Goal: Task Accomplishment & Management: Use online tool/utility

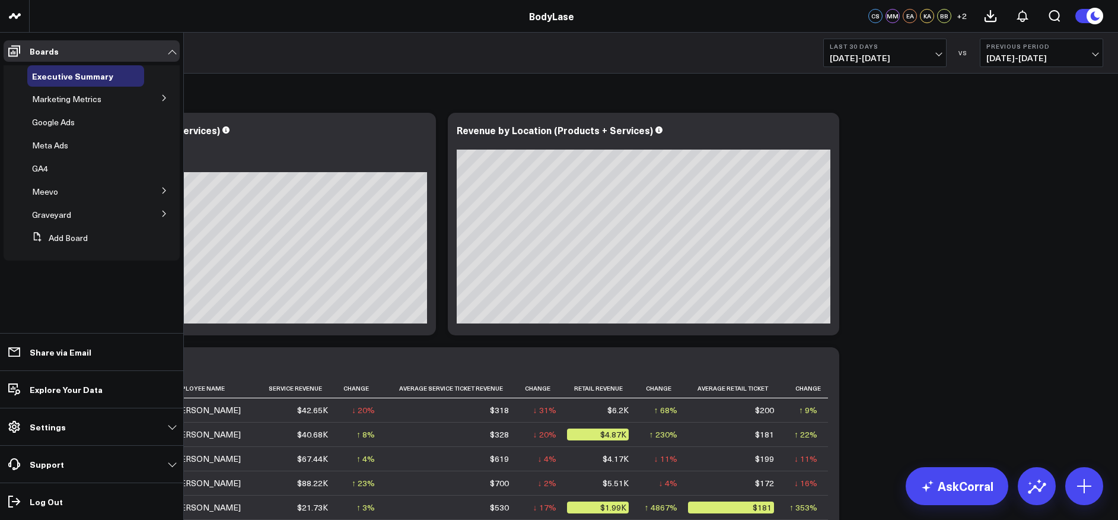
click at [167, 98] on icon at bounding box center [164, 97] width 7 height 7
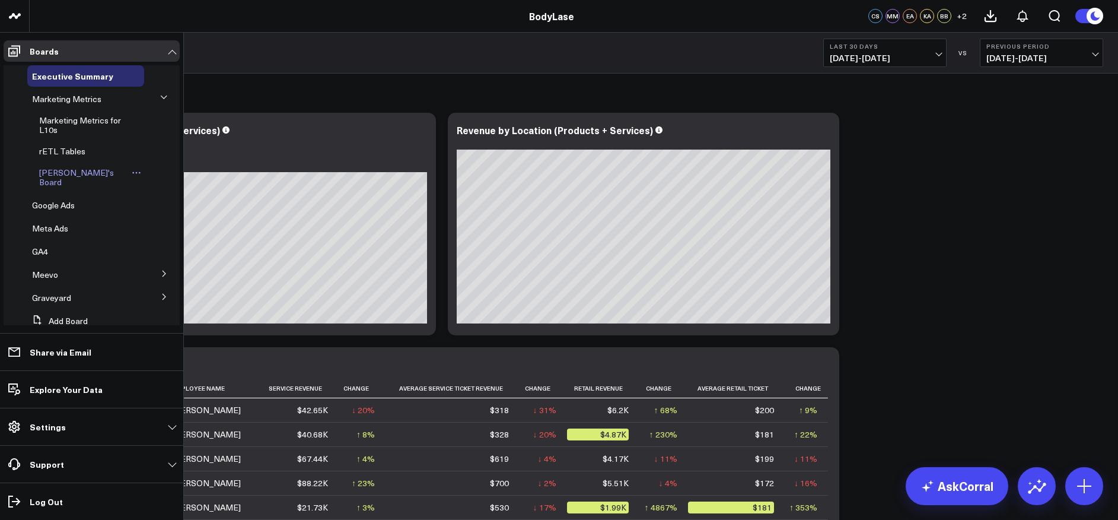
click at [78, 171] on span "[PERSON_NAME]'s Board" at bounding box center [76, 177] width 75 height 21
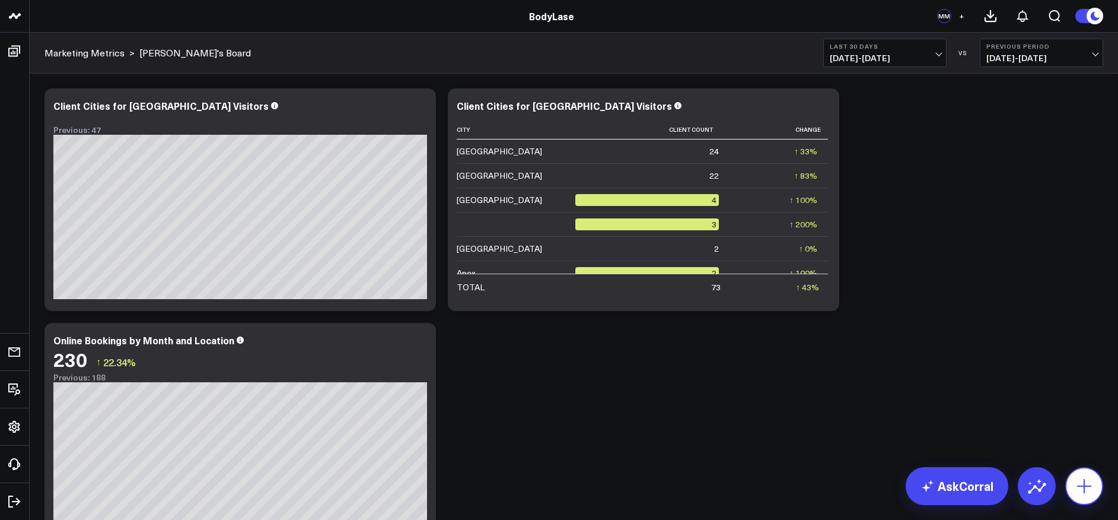
click at [1083, 479] on icon at bounding box center [1084, 485] width 19 height 19
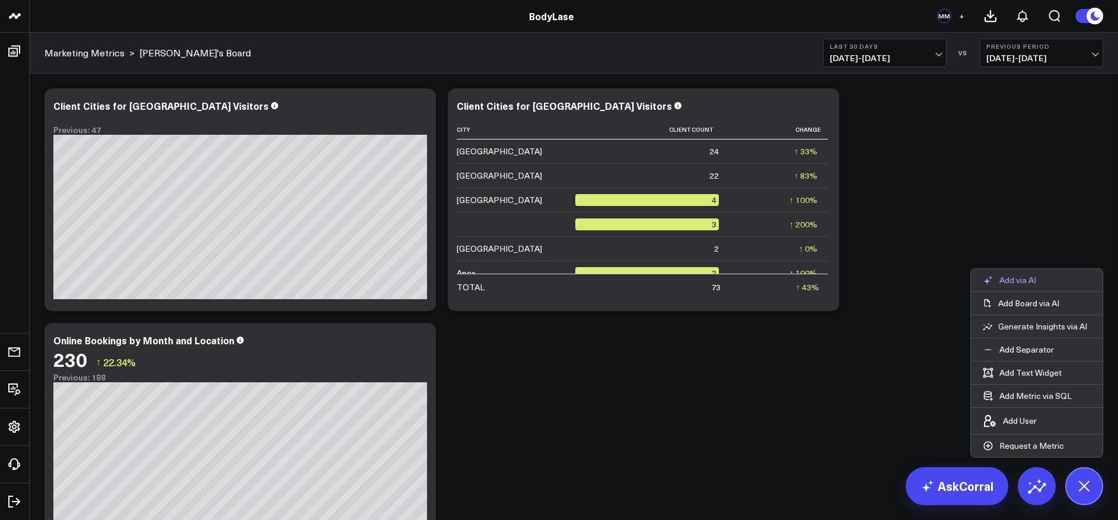
click at [1035, 279] on p "Add via AI" at bounding box center [1017, 280] width 37 height 11
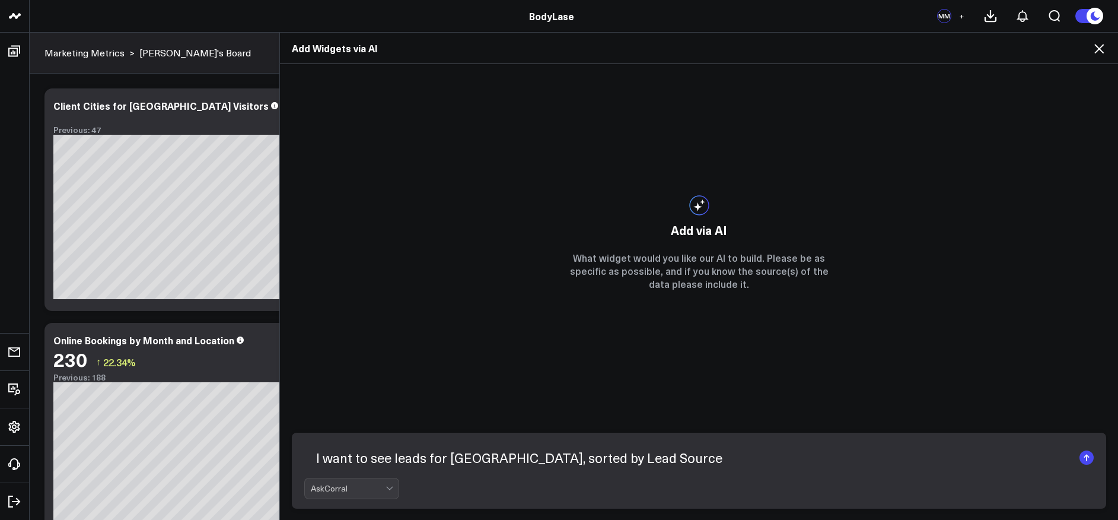
type textarea "I want to see leads for [GEOGRAPHIC_DATA], sorted by Lead Source."
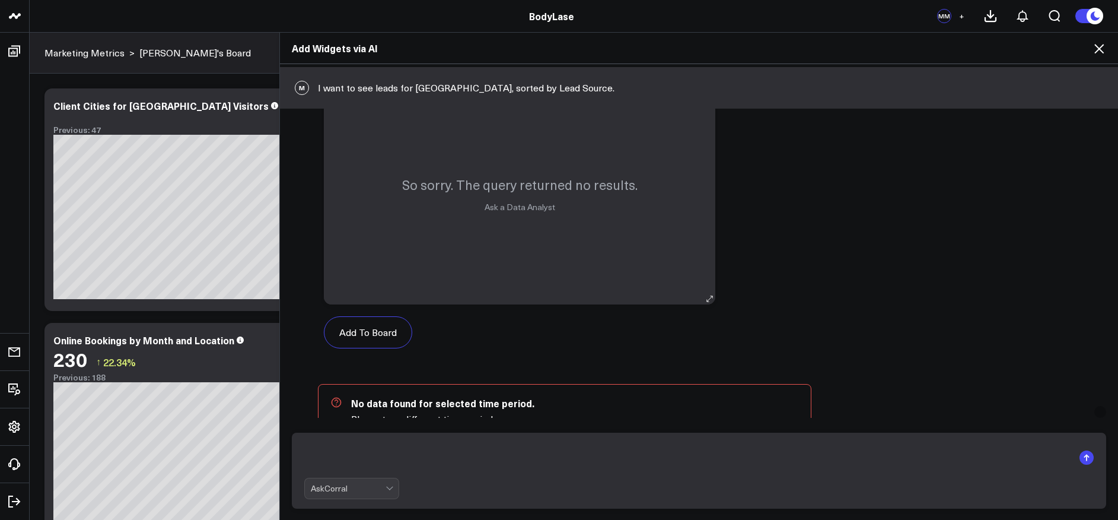
scroll to position [759, 0]
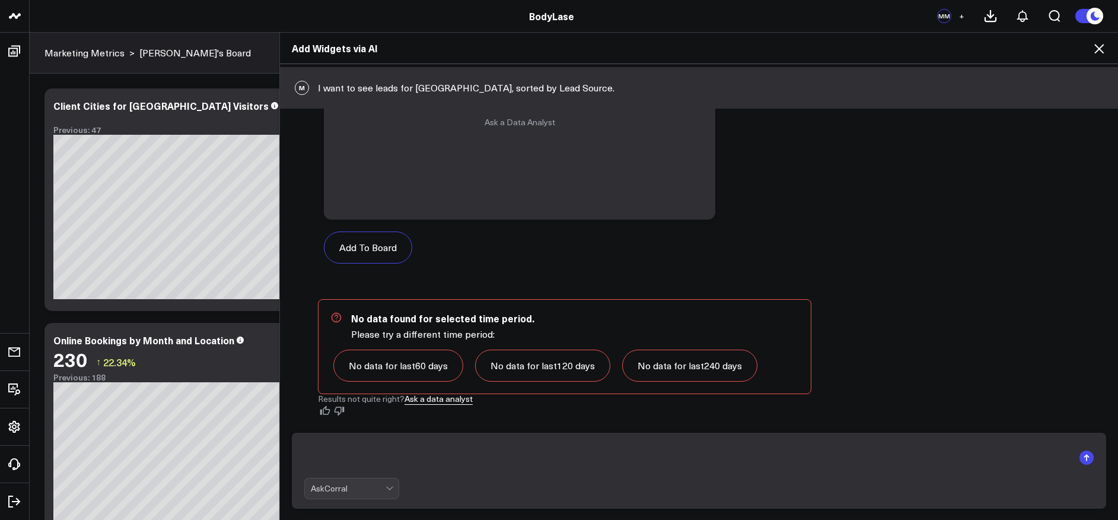
click at [323, 460] on textarea at bounding box center [688, 457] width 769 height 31
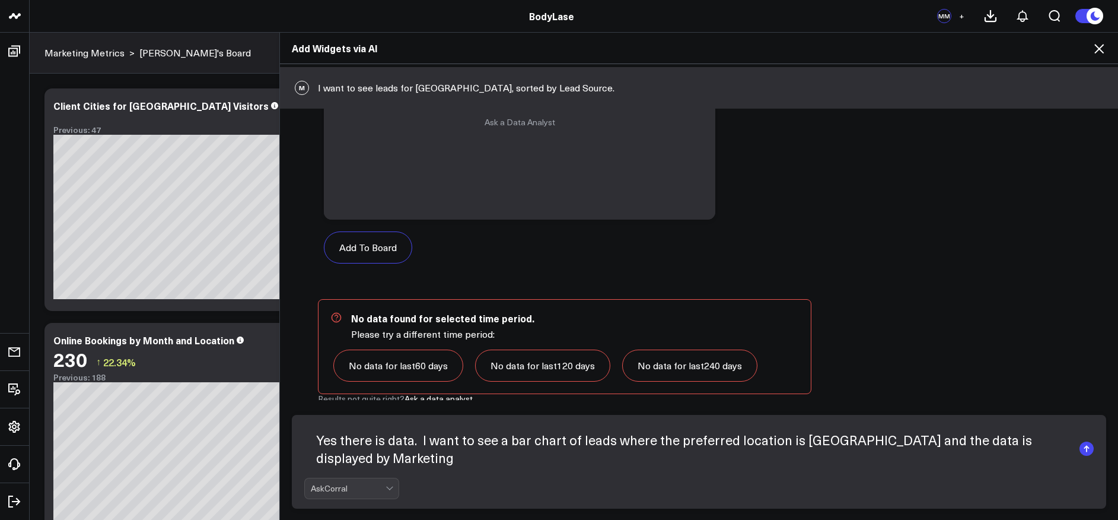
scroll to position [776, 0]
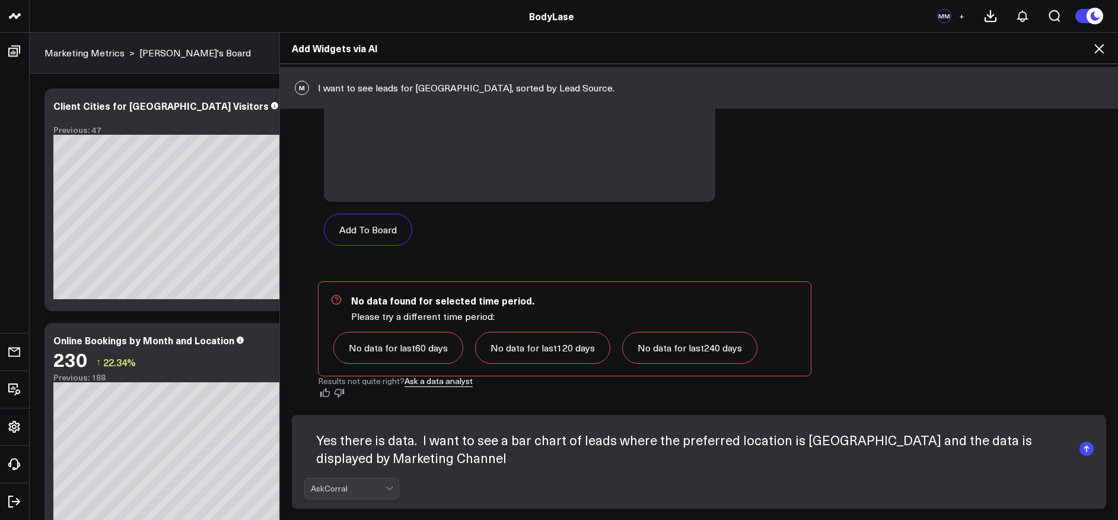
type textarea "Yes there is data. I want to see a bar chart of leads where the preferred locat…"
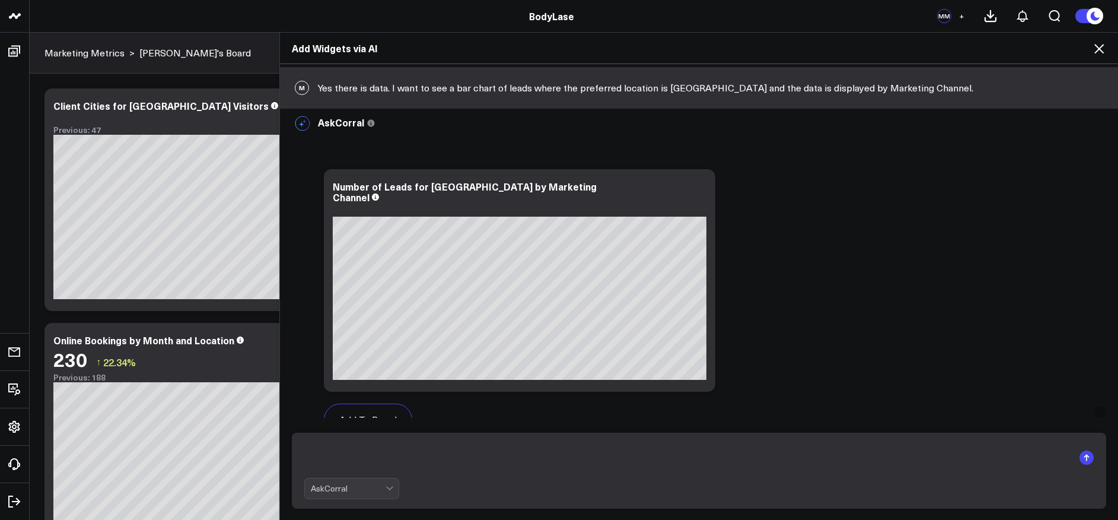
scroll to position [1178, 0]
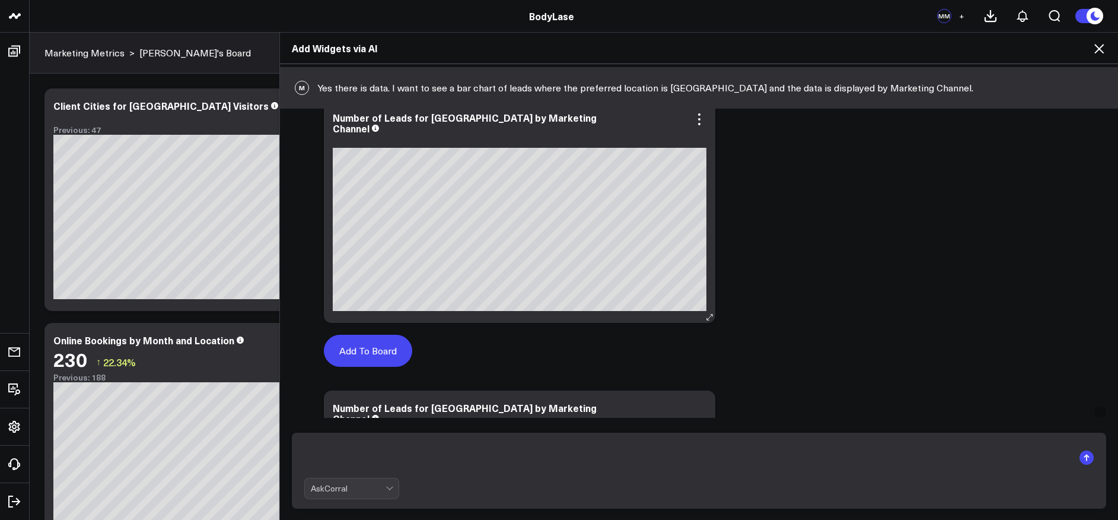
click at [383, 352] on button "Add To Board" at bounding box center [368, 351] width 88 height 32
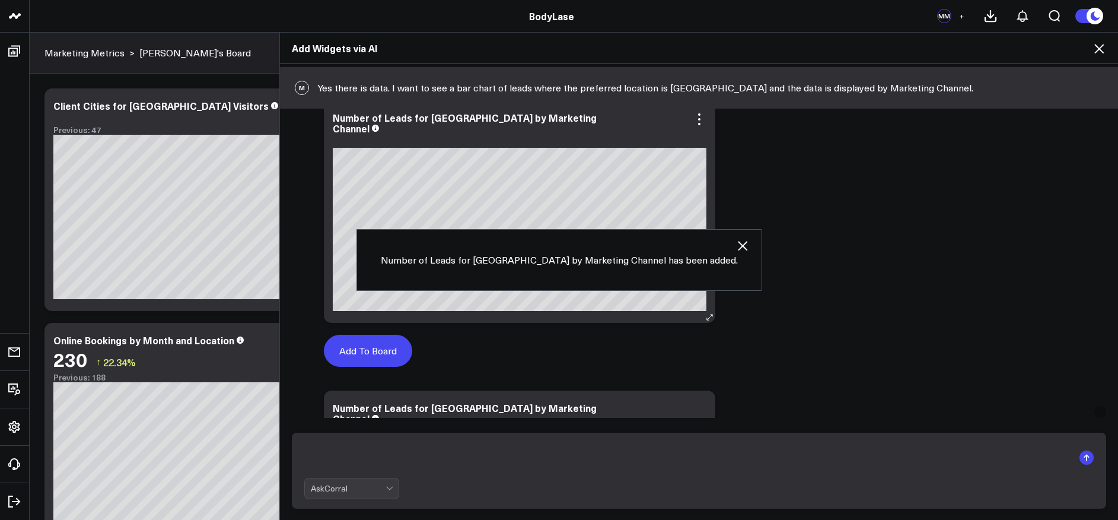
scroll to position [103, 0]
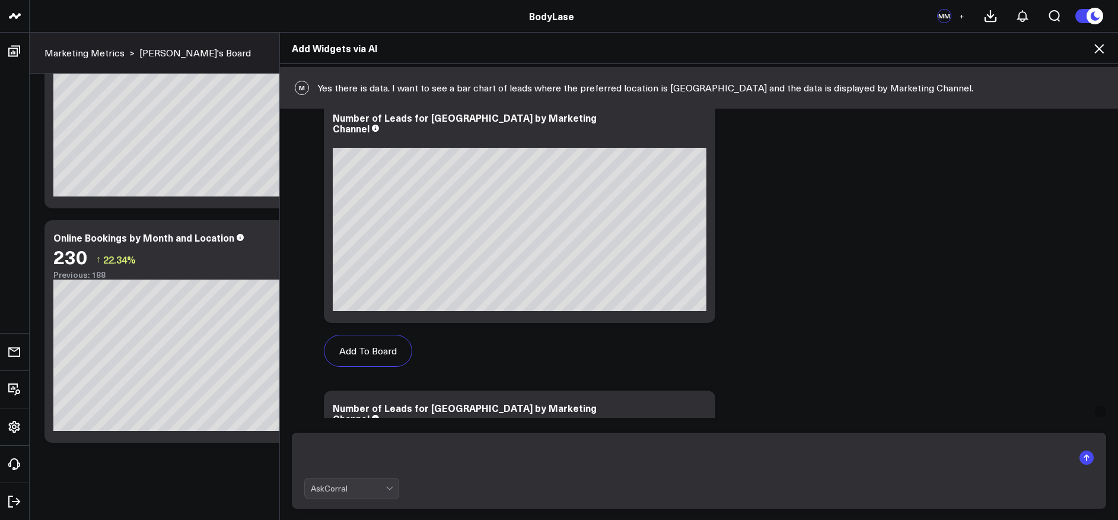
click at [1100, 44] on icon at bounding box center [1099, 49] width 14 height 14
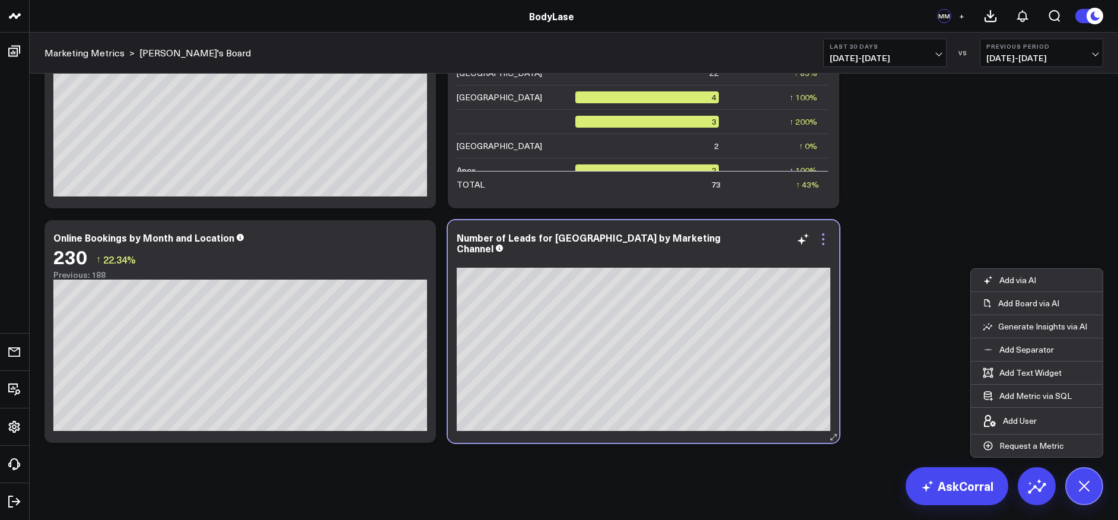
click at [823, 240] on icon at bounding box center [823, 239] width 14 height 14
click at [1022, 280] on p "Add via AI" at bounding box center [1017, 280] width 37 height 11
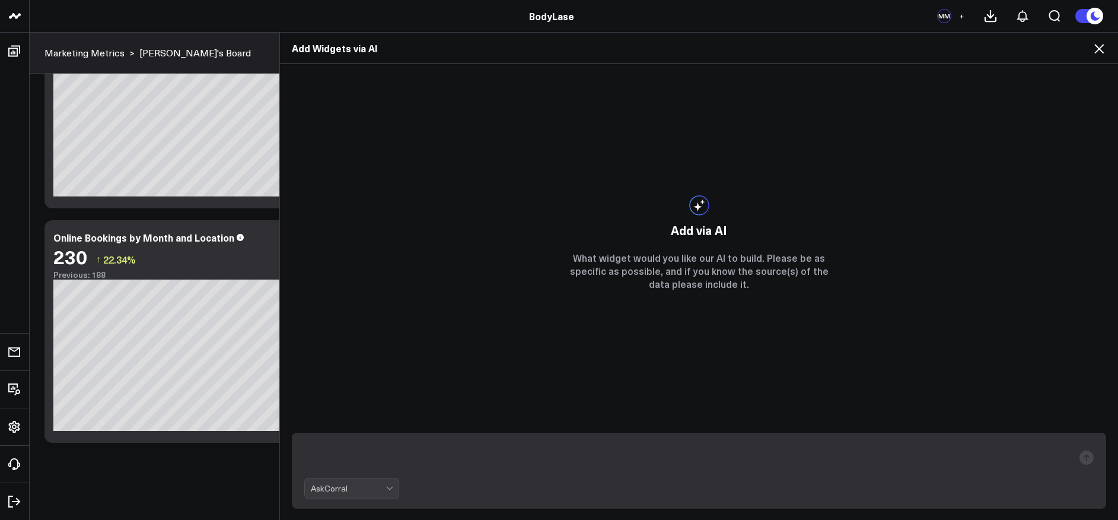
click at [330, 455] on textarea at bounding box center [688, 457] width 769 height 31
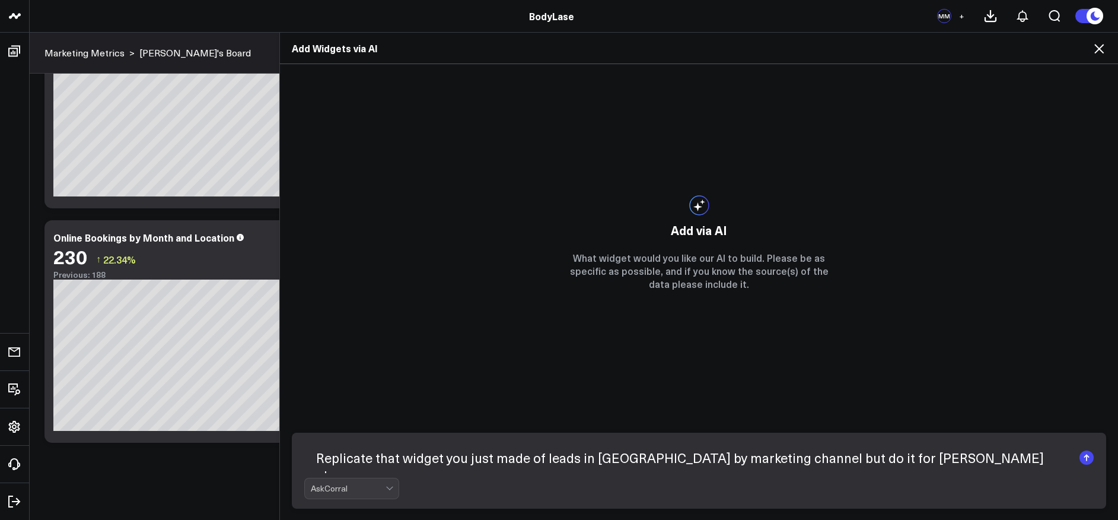
type textarea "Replicate that widget you just made of leads in [GEOGRAPHIC_DATA] by marketing …"
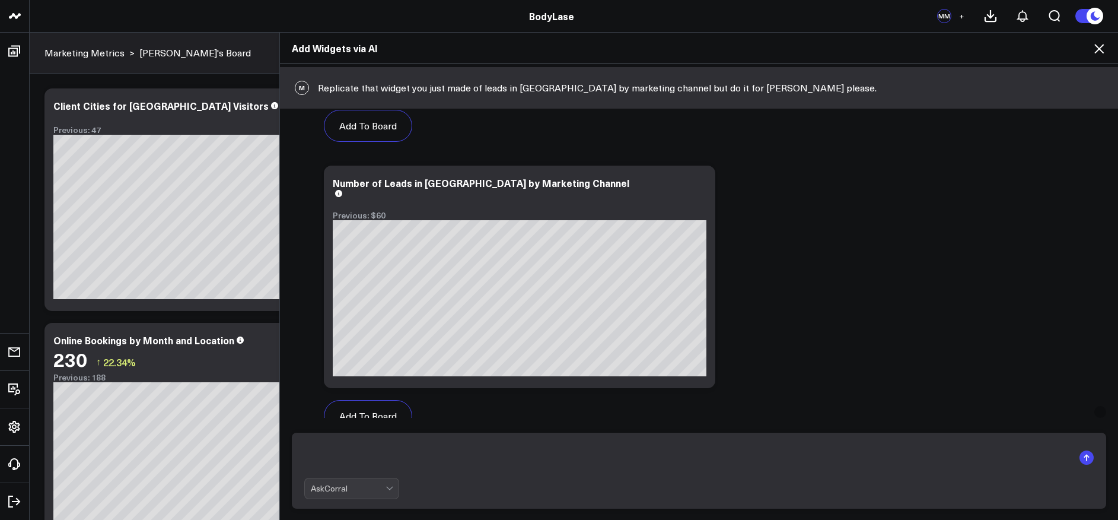
scroll to position [646, 0]
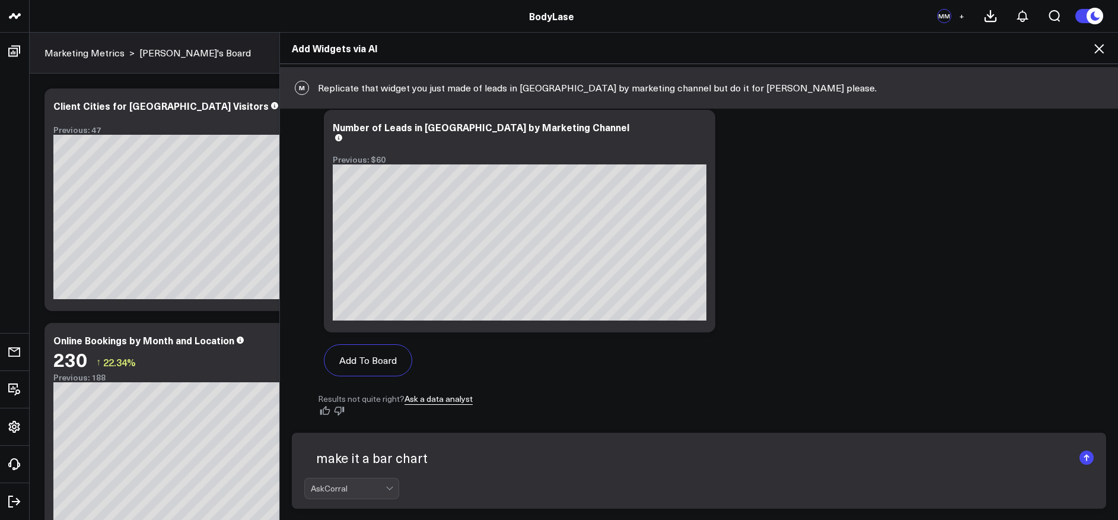
type textarea "make it a bar chart"
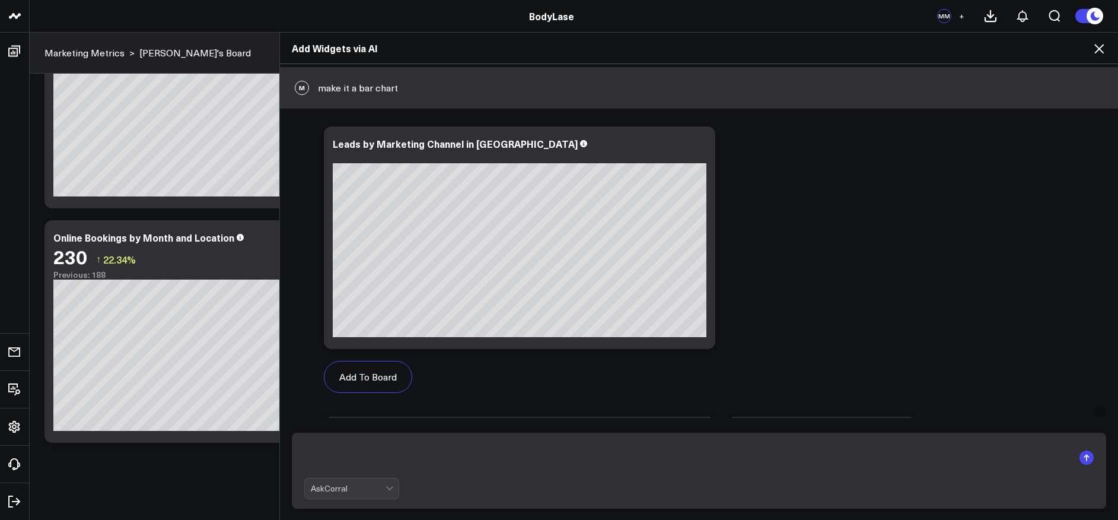
scroll to position [1037, 0]
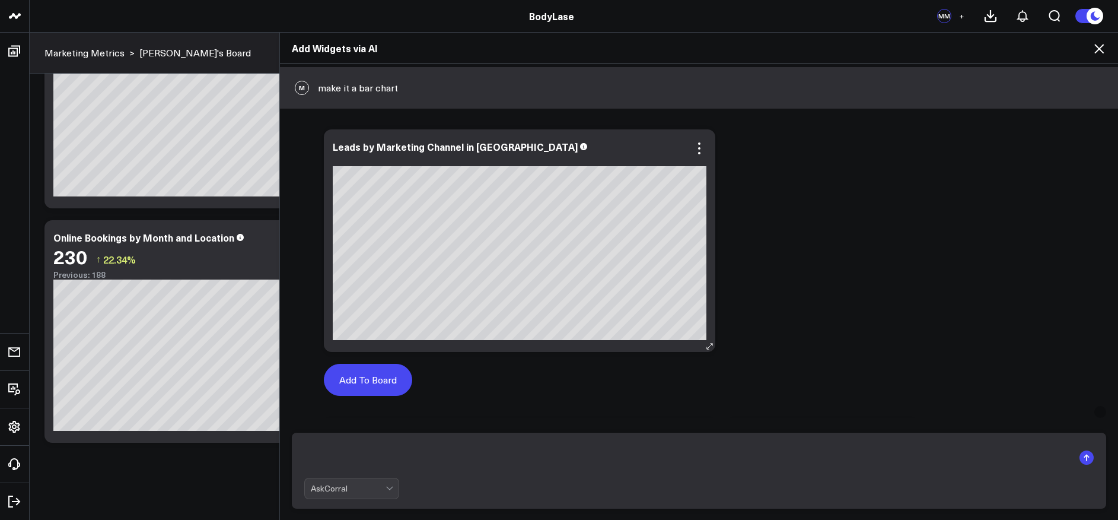
click at [371, 379] on button "Add To Board" at bounding box center [368, 380] width 88 height 32
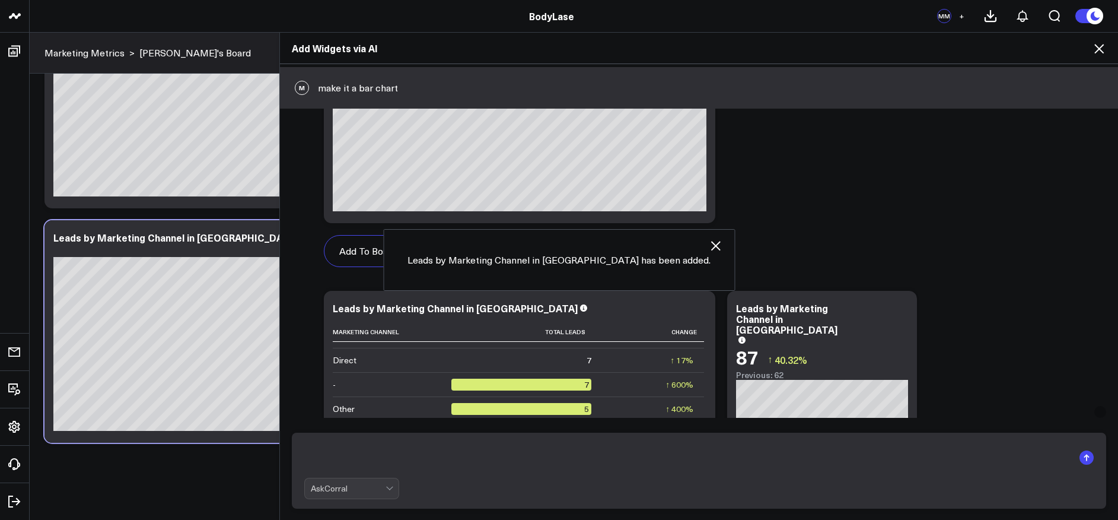
scroll to position [109, 0]
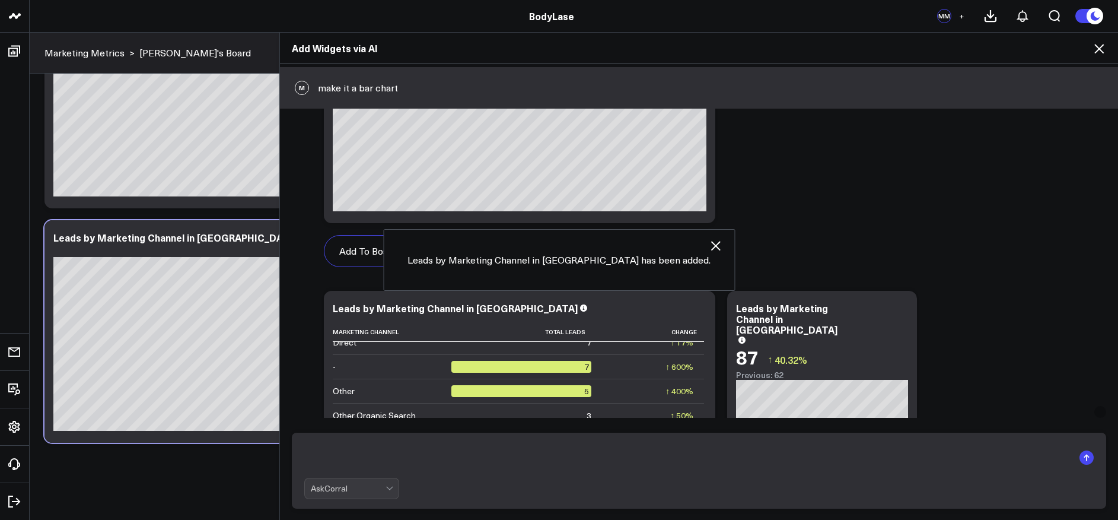
click at [333, 449] on textarea at bounding box center [688, 457] width 769 height 31
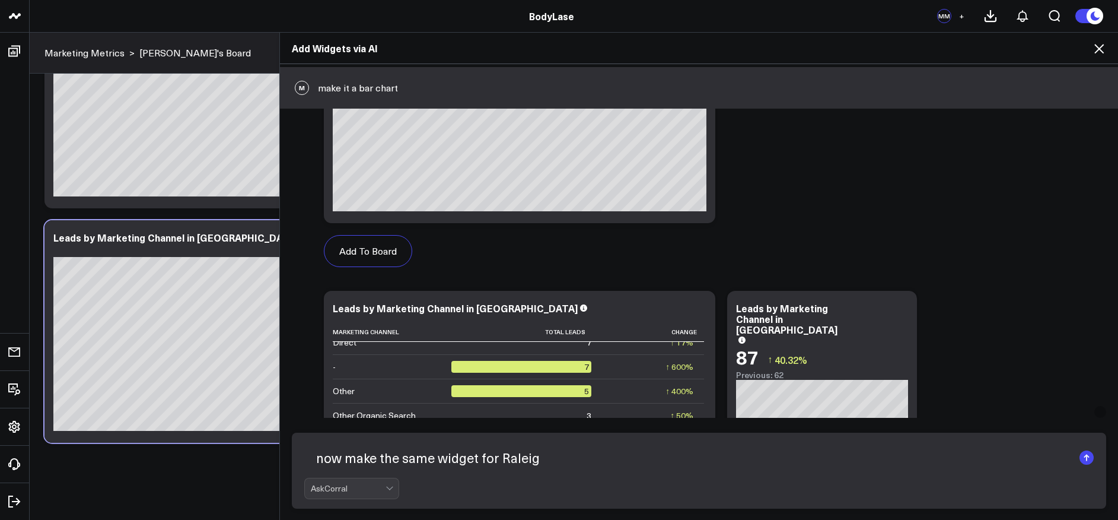
type textarea "now make the same widget for [GEOGRAPHIC_DATA]"
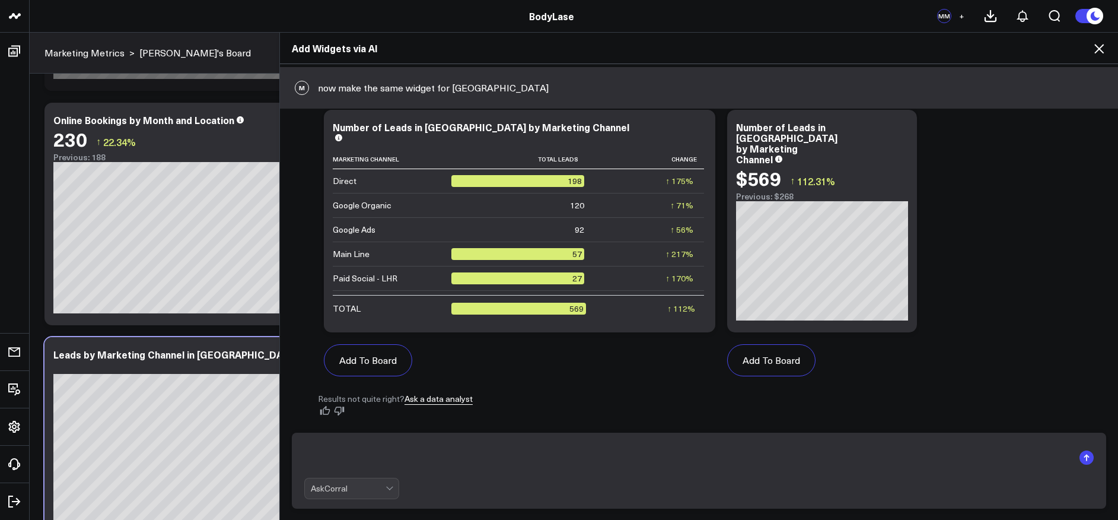
scroll to position [1715, 0]
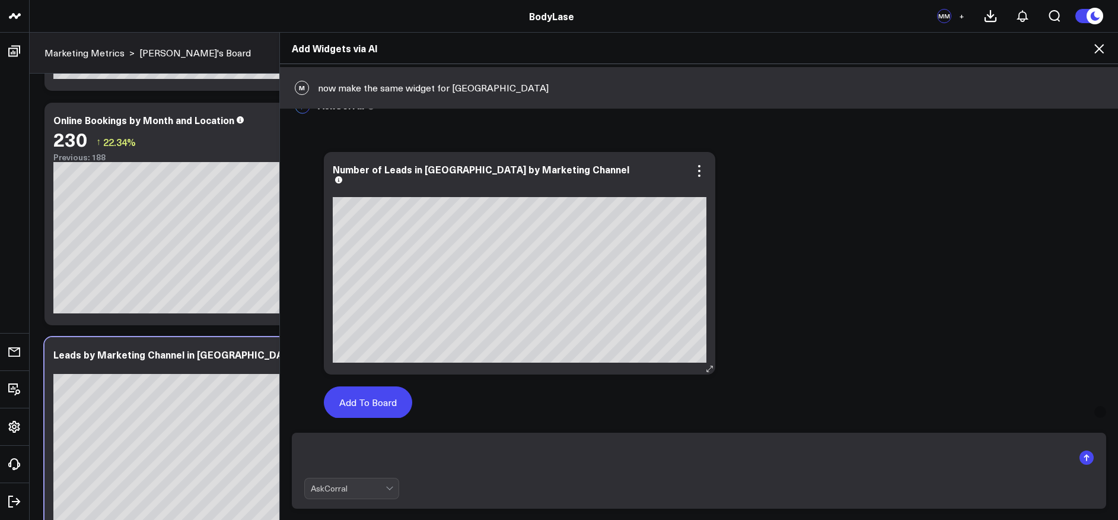
click at [369, 400] on button "Add To Board" at bounding box center [368, 402] width 88 height 32
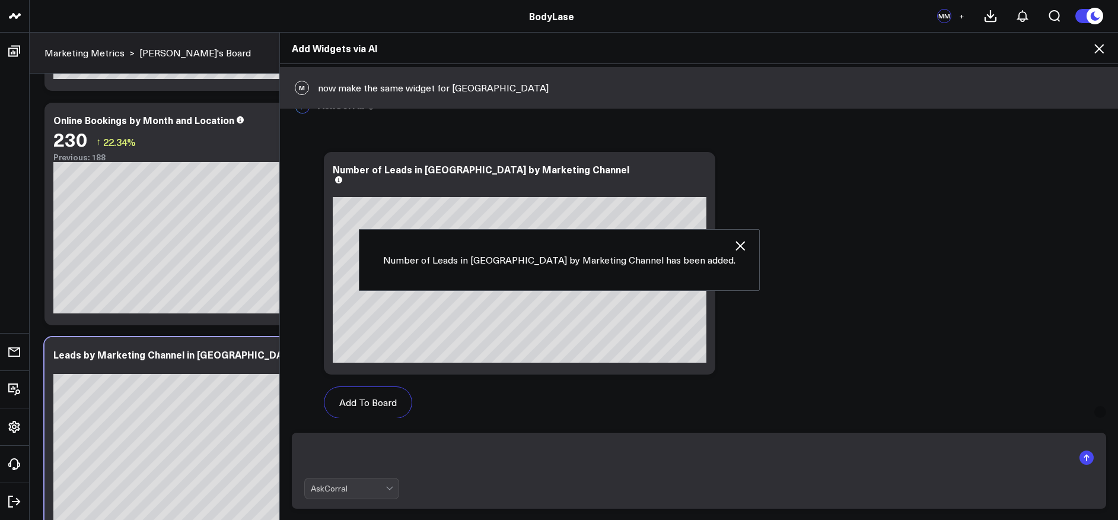
scroll to position [337, 0]
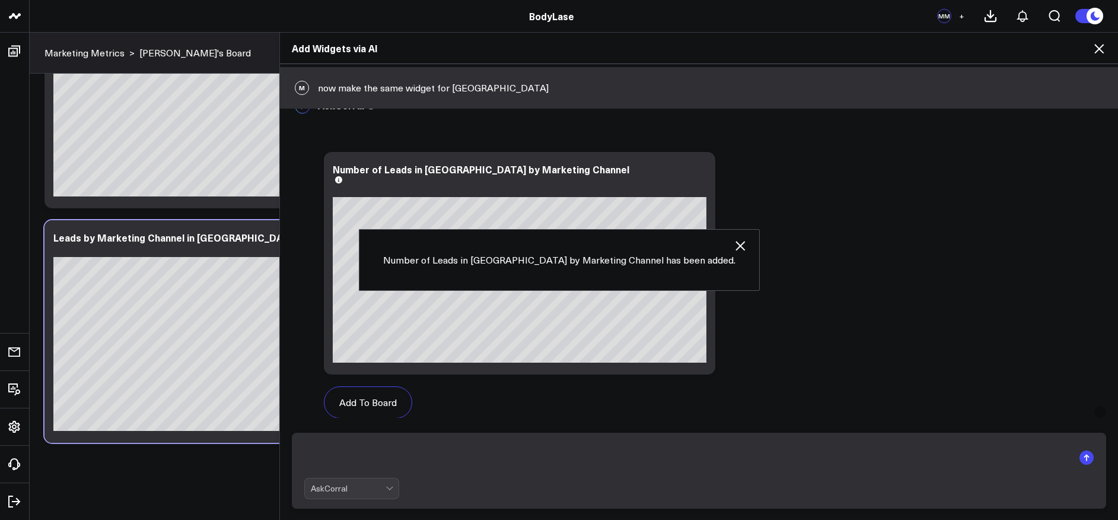
click at [355, 462] on textarea at bounding box center [688, 457] width 769 height 31
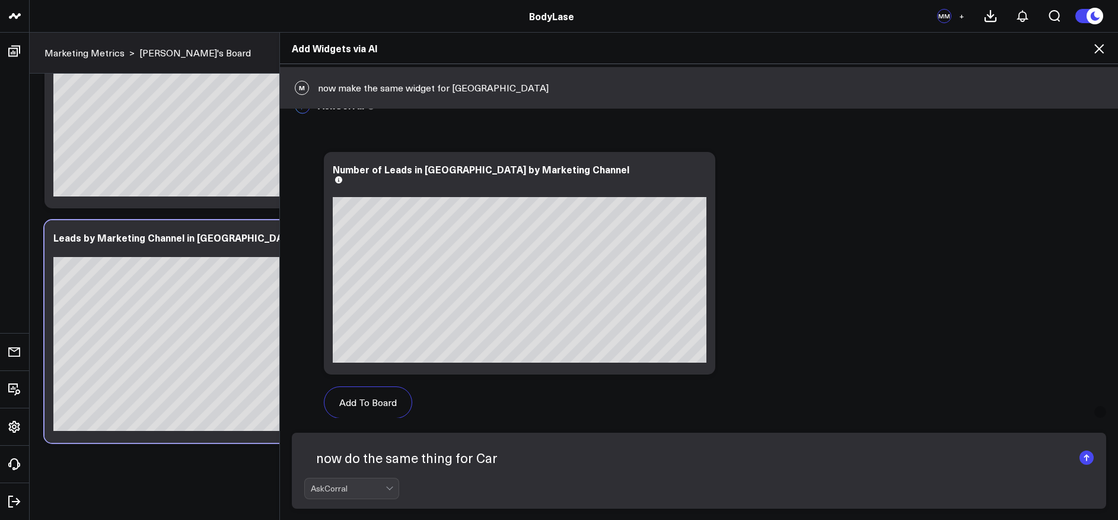
type textarea "now do the same thing for [PERSON_NAME]"
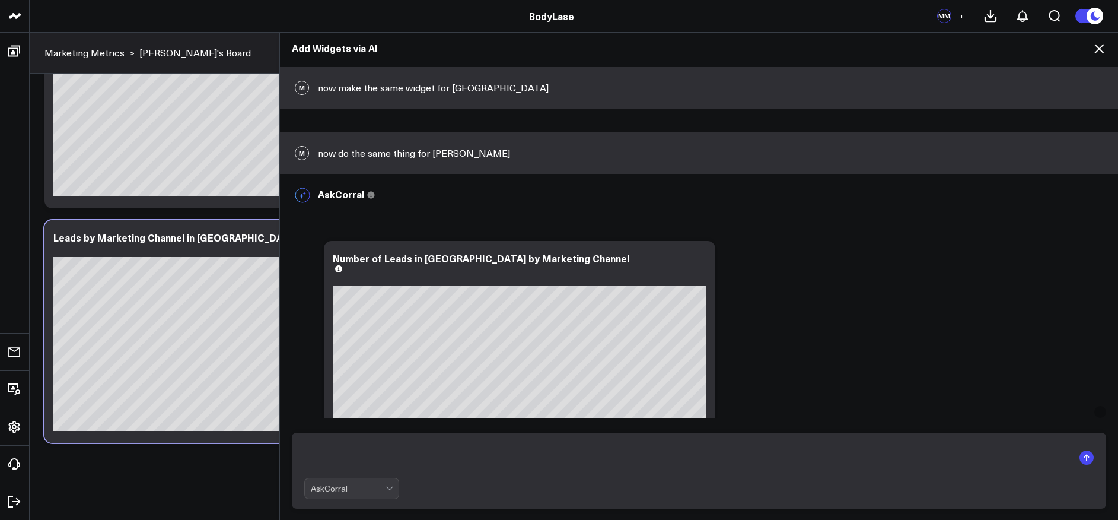
scroll to position [2017, 0]
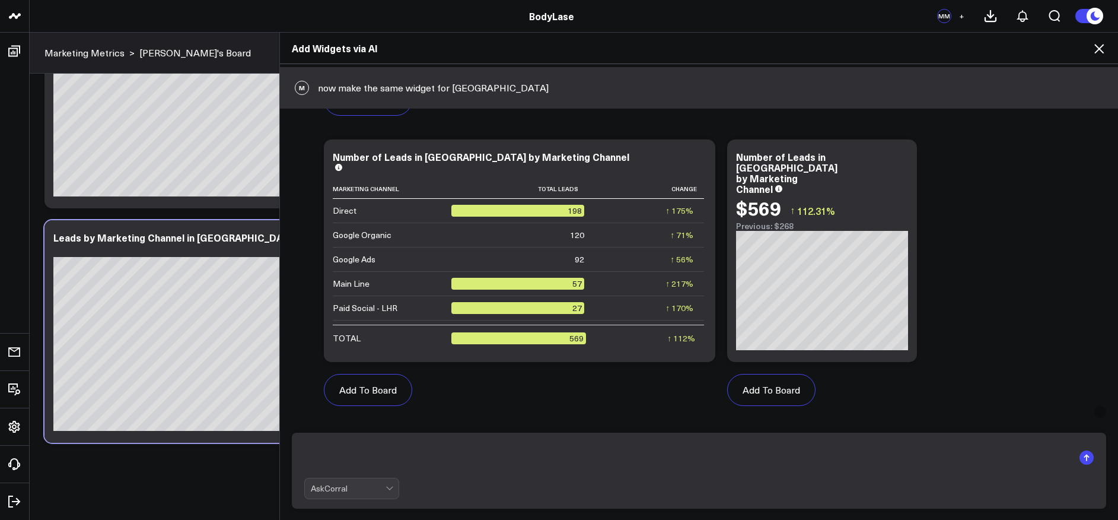
click at [1099, 46] on icon at bounding box center [1099, 49] width 14 height 14
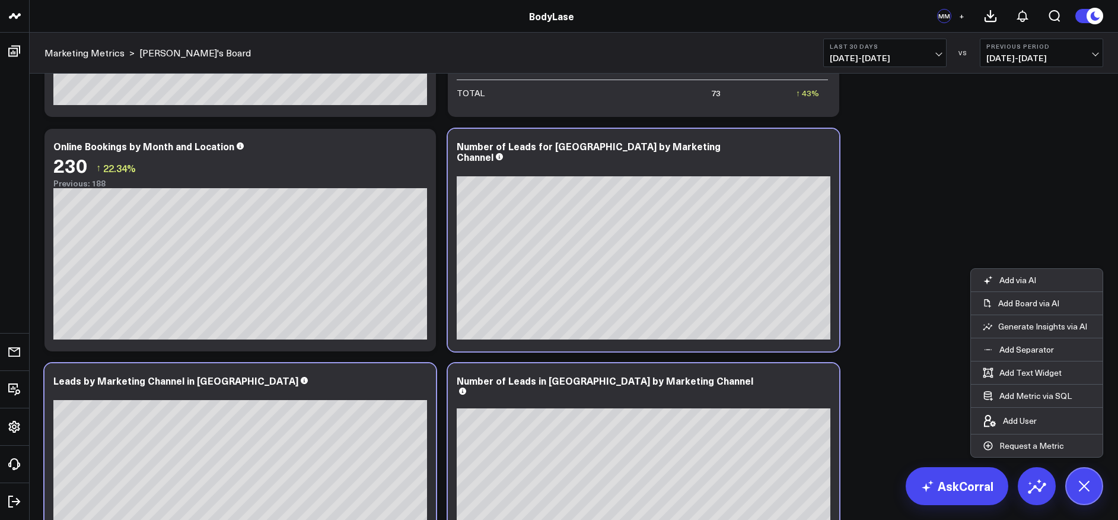
scroll to position [337, 0]
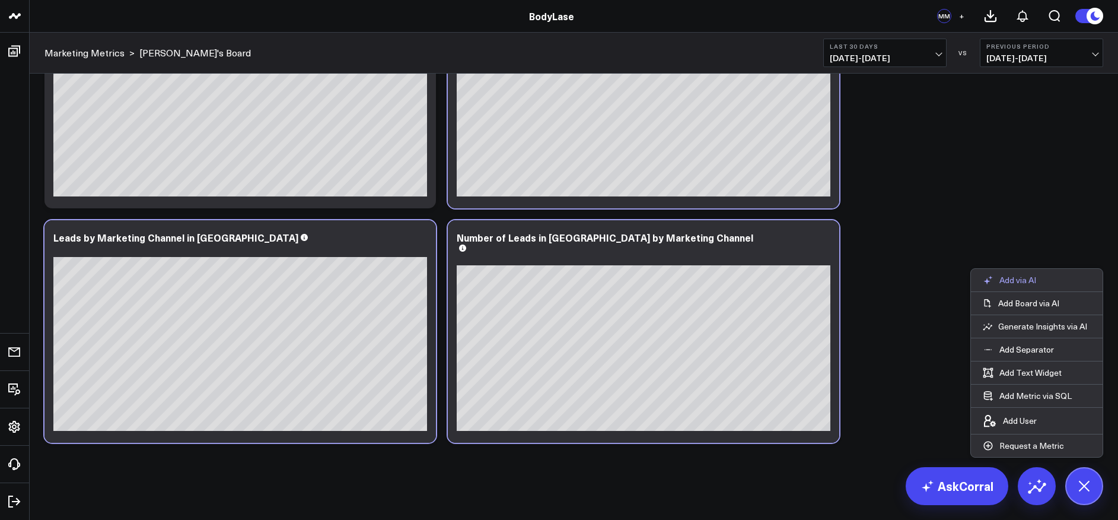
click at [1010, 275] on p "Add via AI" at bounding box center [1017, 280] width 37 height 11
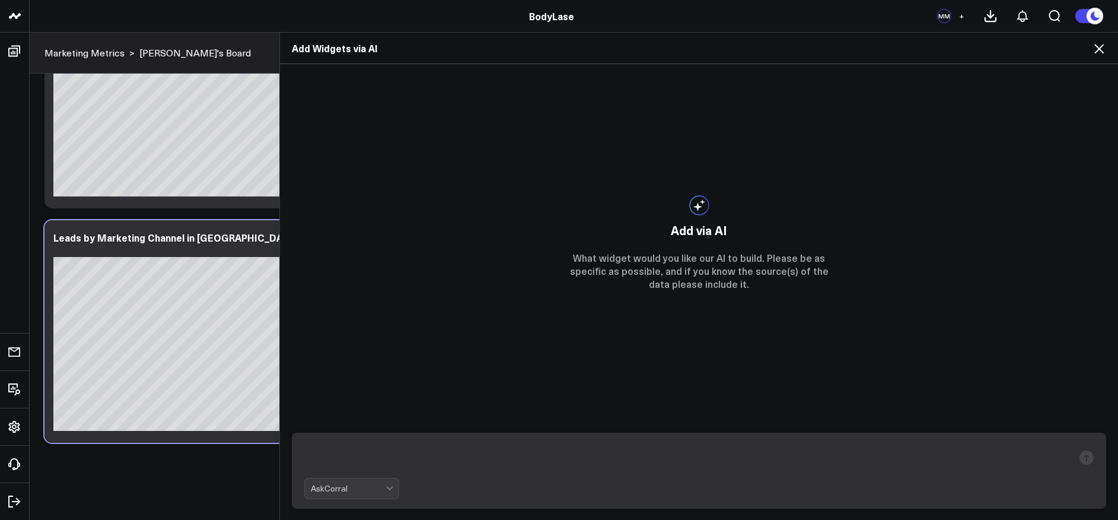
click at [443, 435] on form "AskCorral" at bounding box center [699, 470] width 814 height 76
click at [424, 444] on textarea at bounding box center [688, 457] width 769 height 31
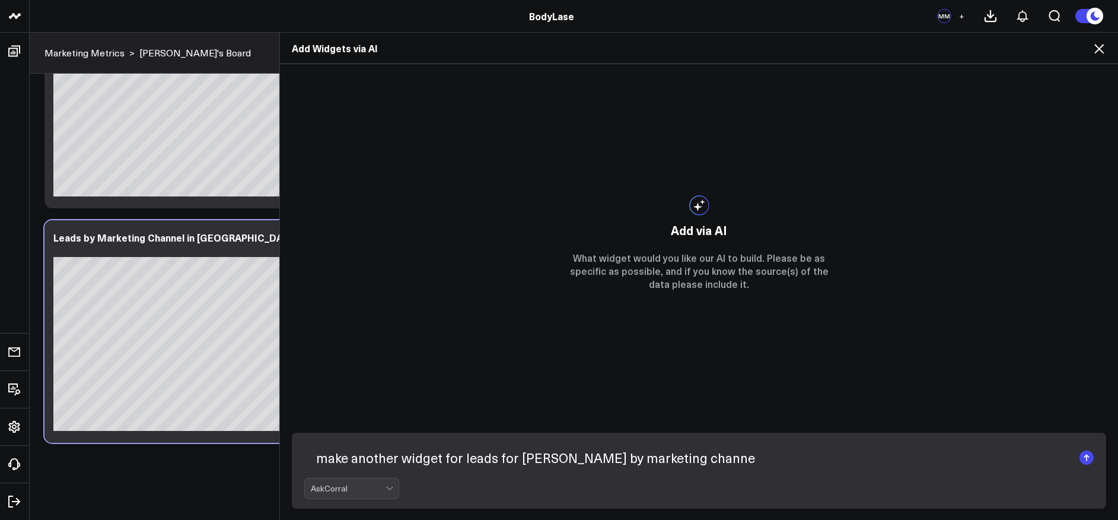
type textarea "make another widget for leads for [PERSON_NAME] by marketing channel"
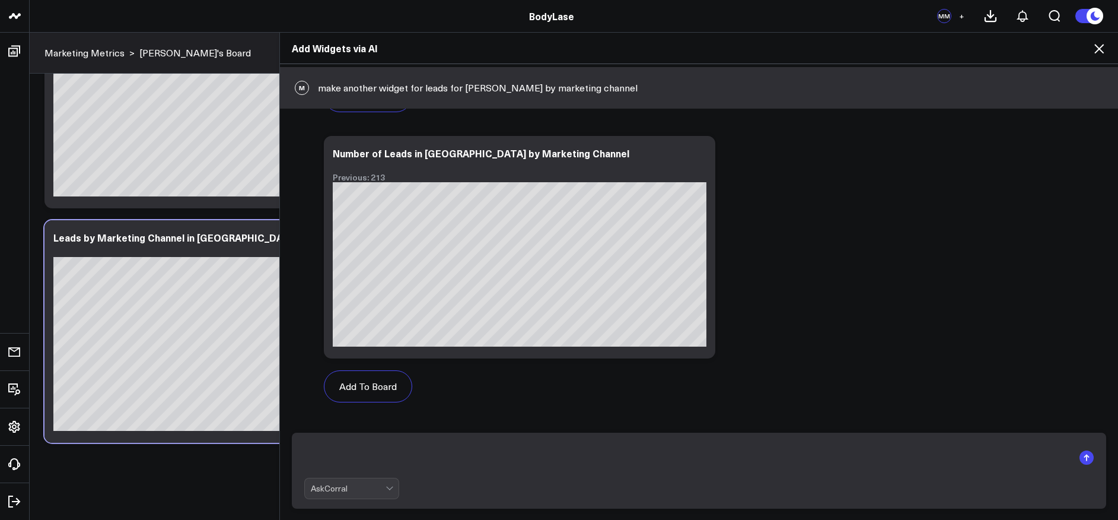
scroll to position [646, 0]
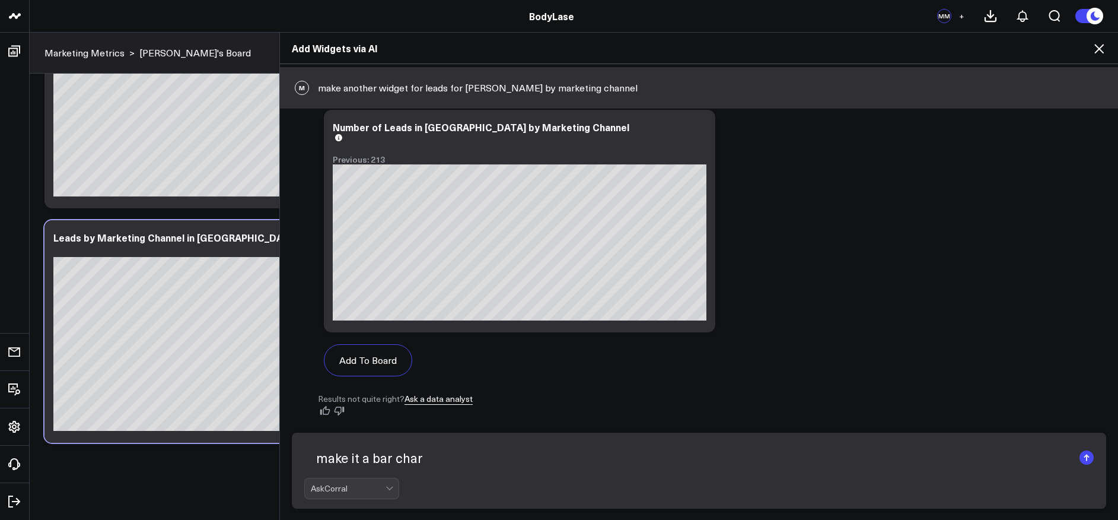
type textarea "make it a bar chart"
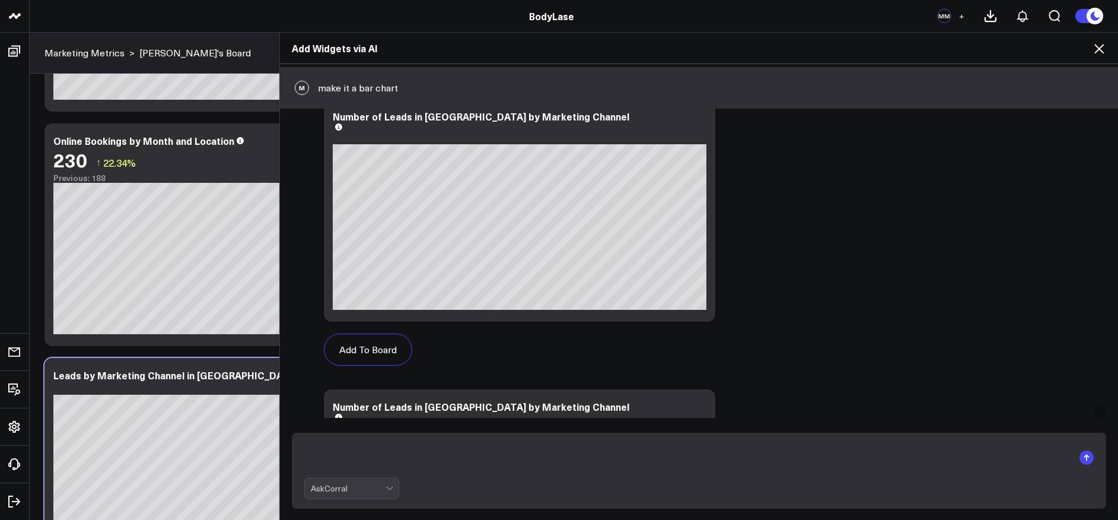
scroll to position [1009, 0]
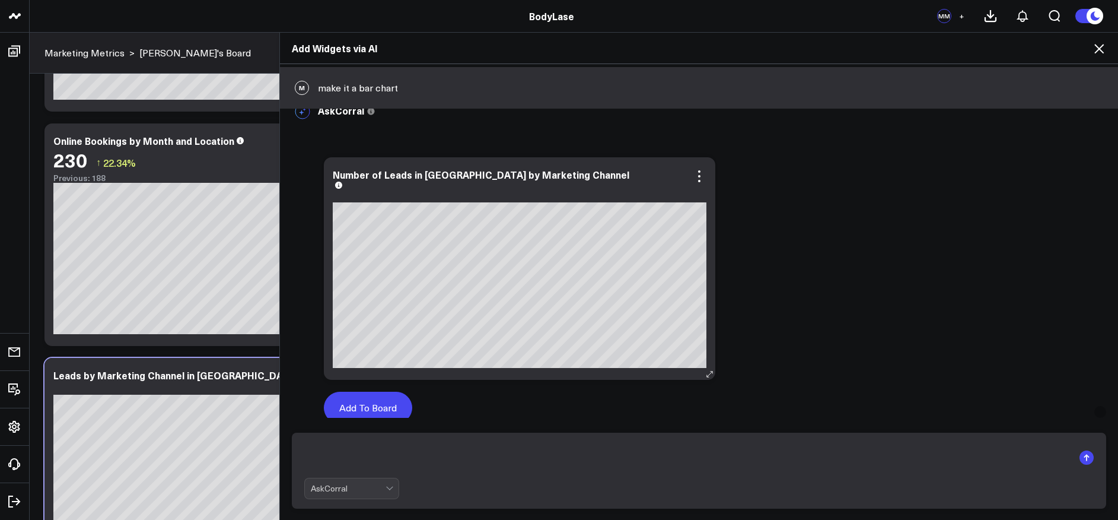
click at [348, 403] on button "Add To Board" at bounding box center [368, 407] width 88 height 32
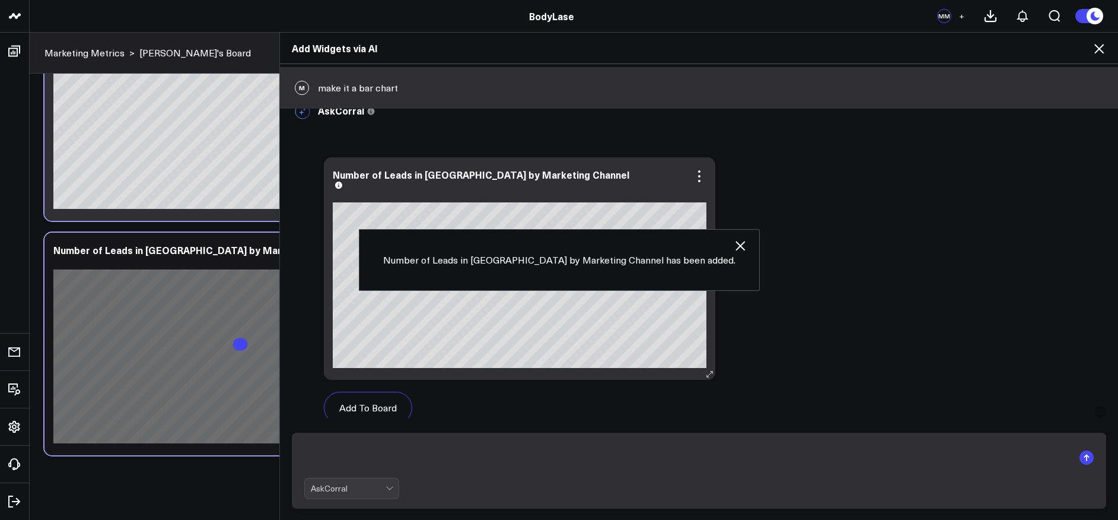
scroll to position [571, 0]
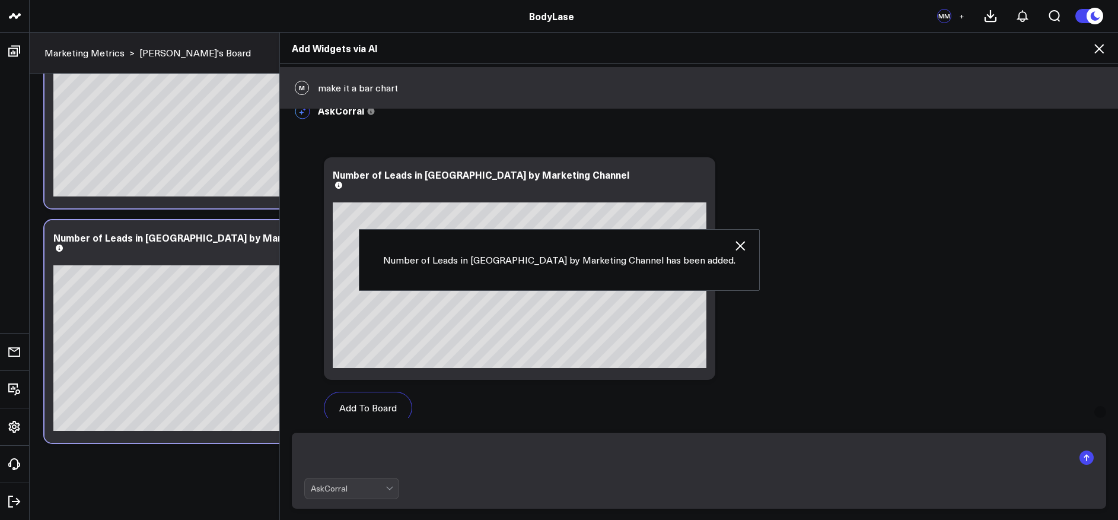
click at [1104, 53] on icon at bounding box center [1099, 49] width 14 height 14
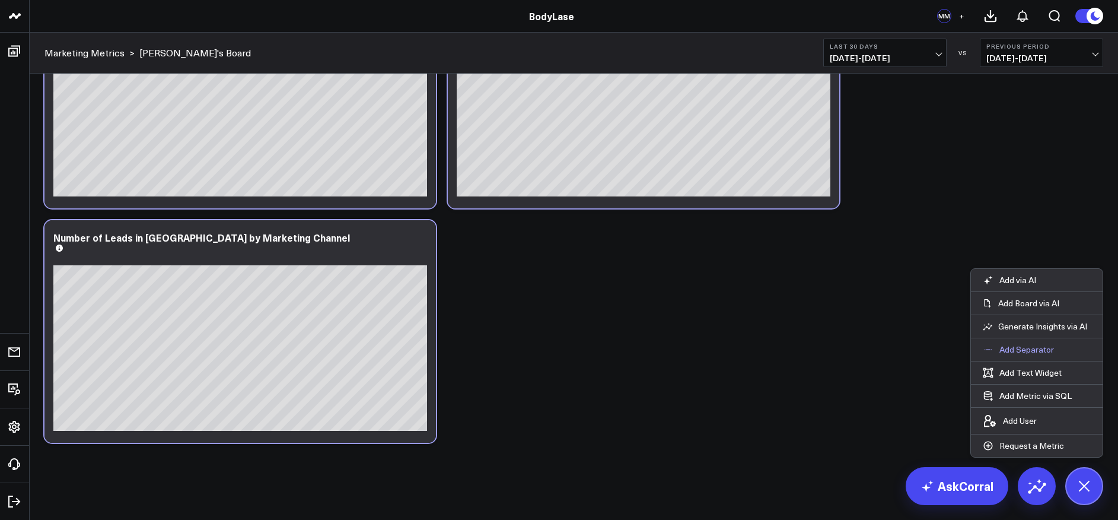
click at [1025, 348] on p "Add Separator" at bounding box center [1026, 349] width 55 height 11
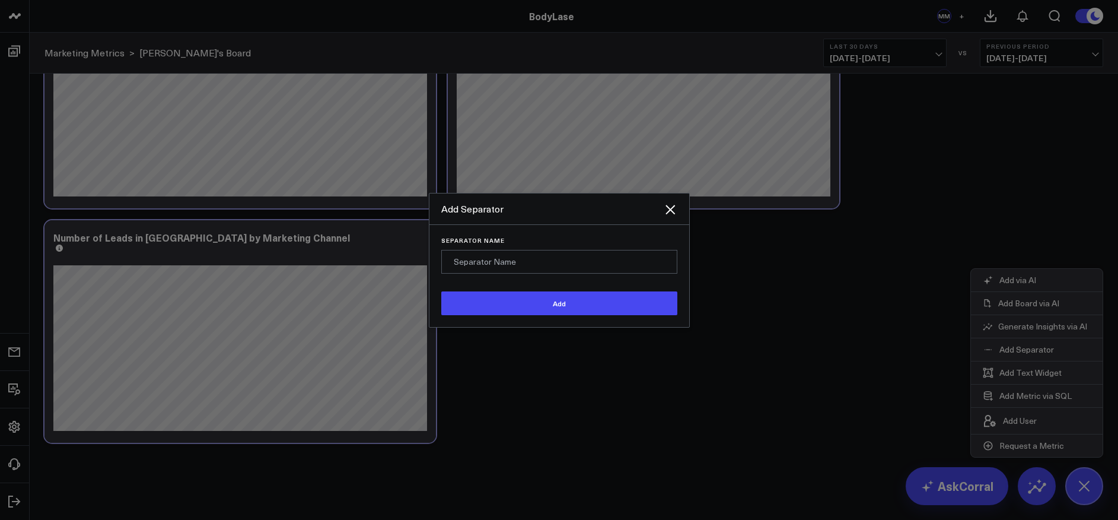
click at [496, 261] on input "Separator Name" at bounding box center [559, 262] width 236 height 24
type input "Leads by week by location"
click at [441, 291] on button "Add" at bounding box center [559, 303] width 236 height 24
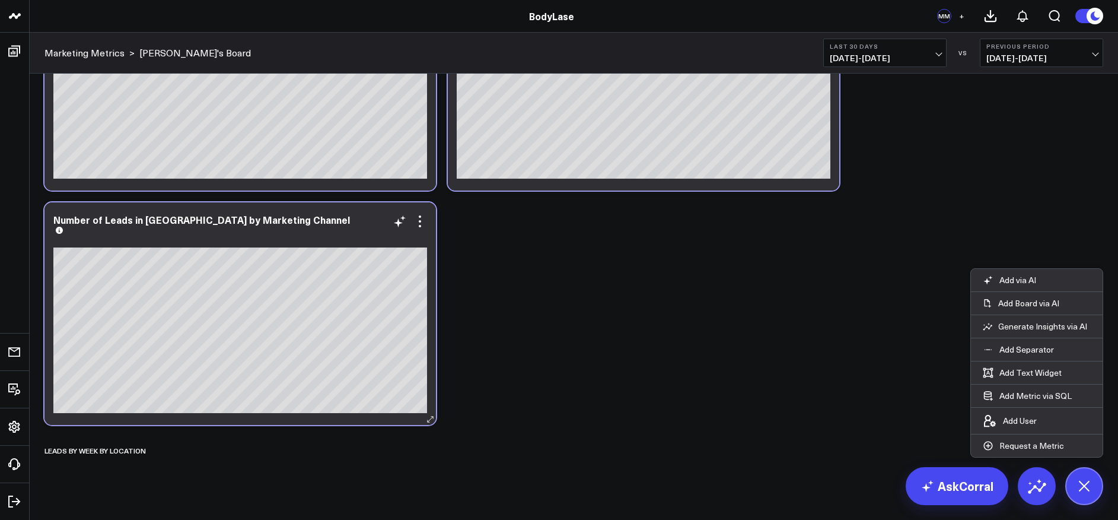
scroll to position [604, 0]
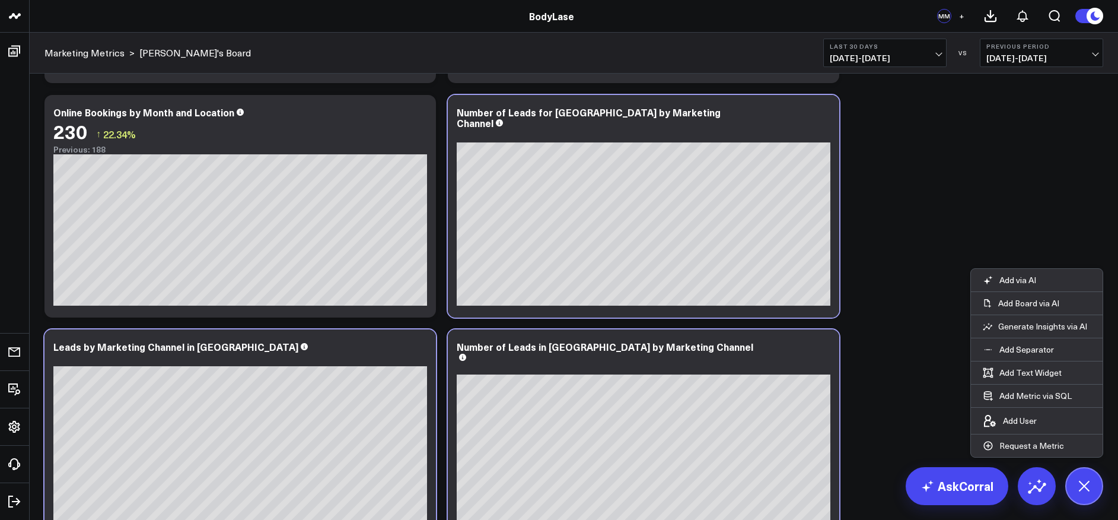
scroll to position [147, 0]
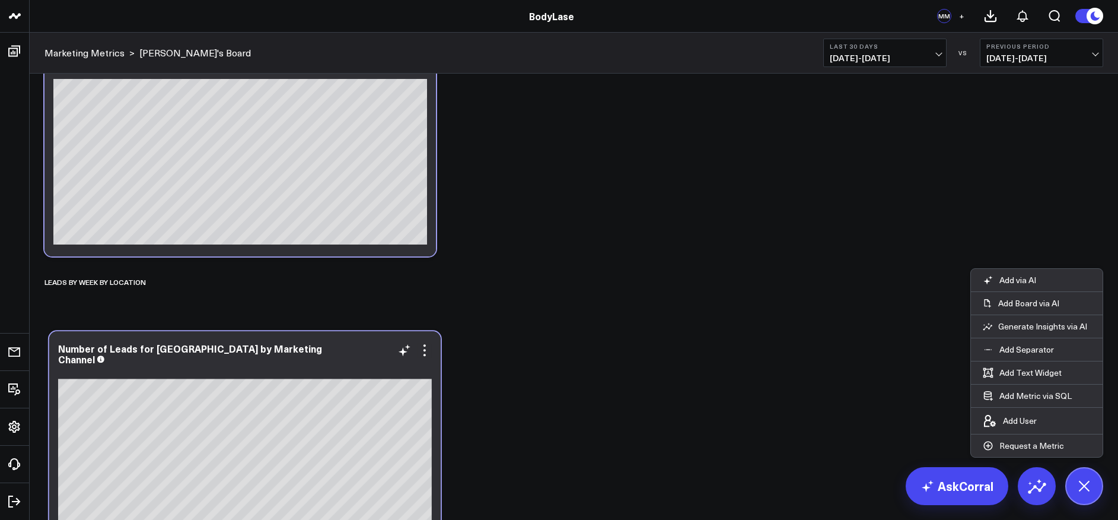
drag, startPoint x: 733, startPoint y: 197, endPoint x: 336, endPoint y: 352, distance: 425.9
click at [336, 352] on div "Number of Leads for [GEOGRAPHIC_DATA] by Marketing Channel" at bounding box center [245, 353] width 374 height 21
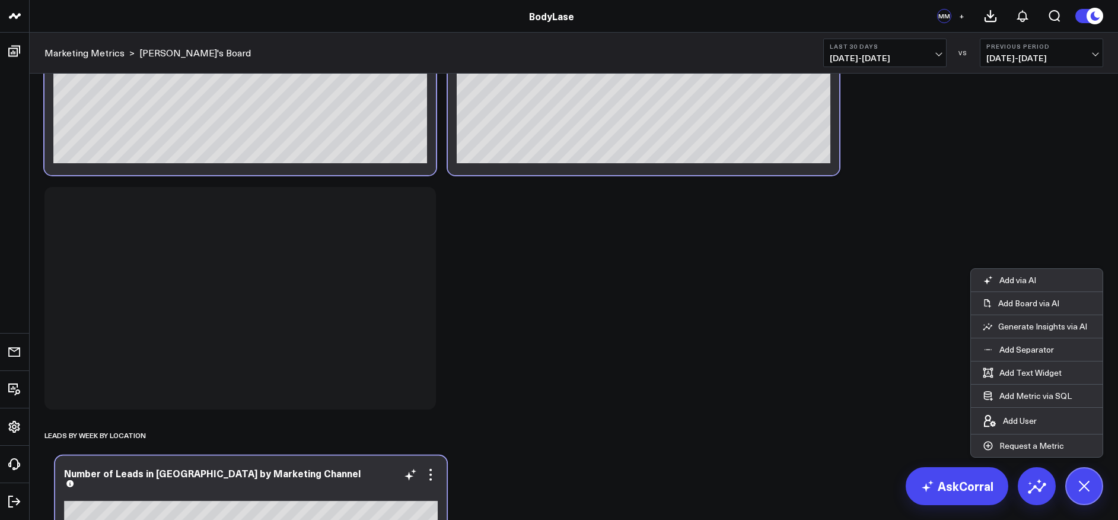
drag, startPoint x: 310, startPoint y: 201, endPoint x: 321, endPoint y: 469, distance: 268.3
click at [321, 469] on div "Number of Leads in [GEOGRAPHIC_DATA] by Marketing Channel" at bounding box center [251, 476] width 374 height 19
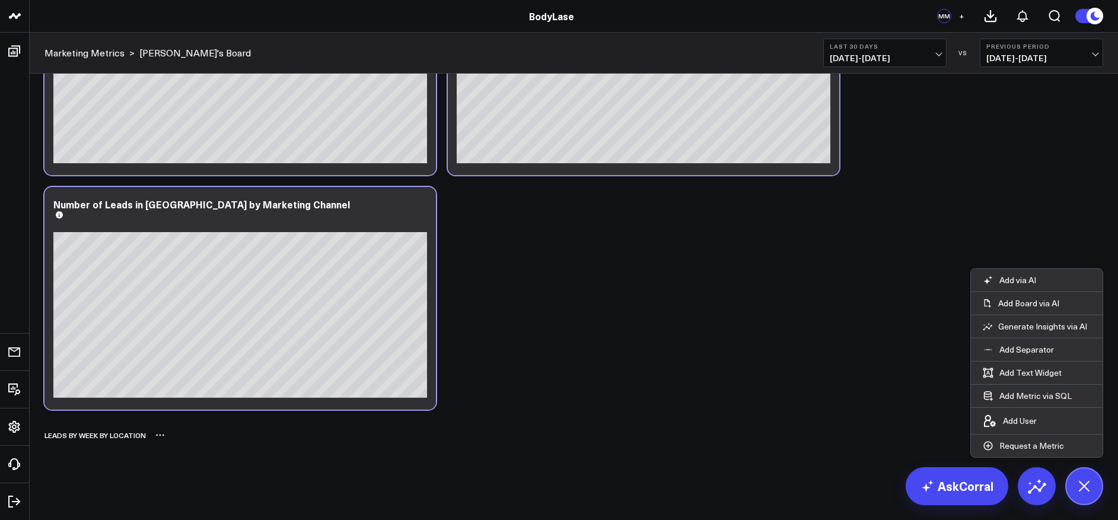
click at [155, 442] on div "Leads by week by location" at bounding box center [573, 434] width 1059 height 27
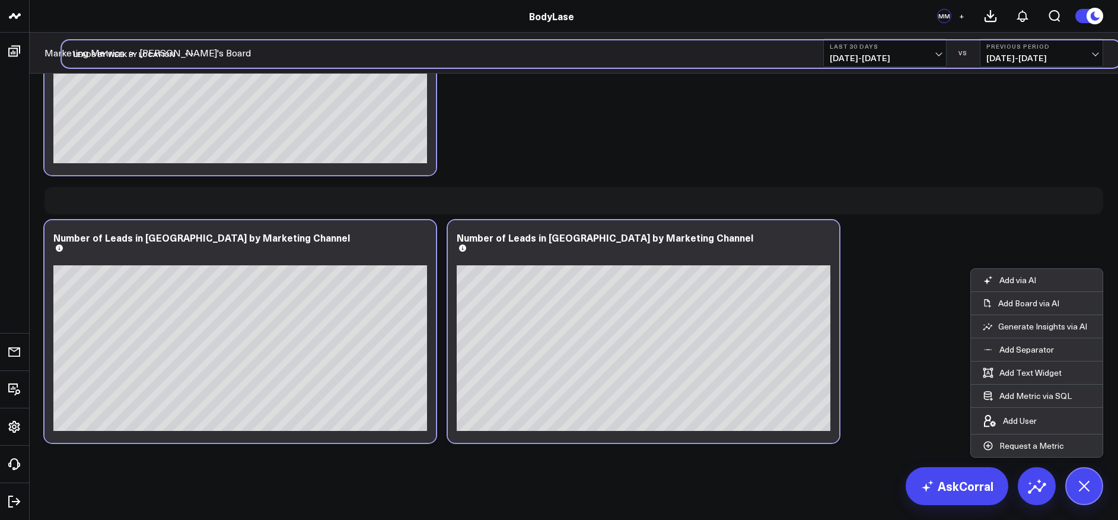
scroll to position [599, 0]
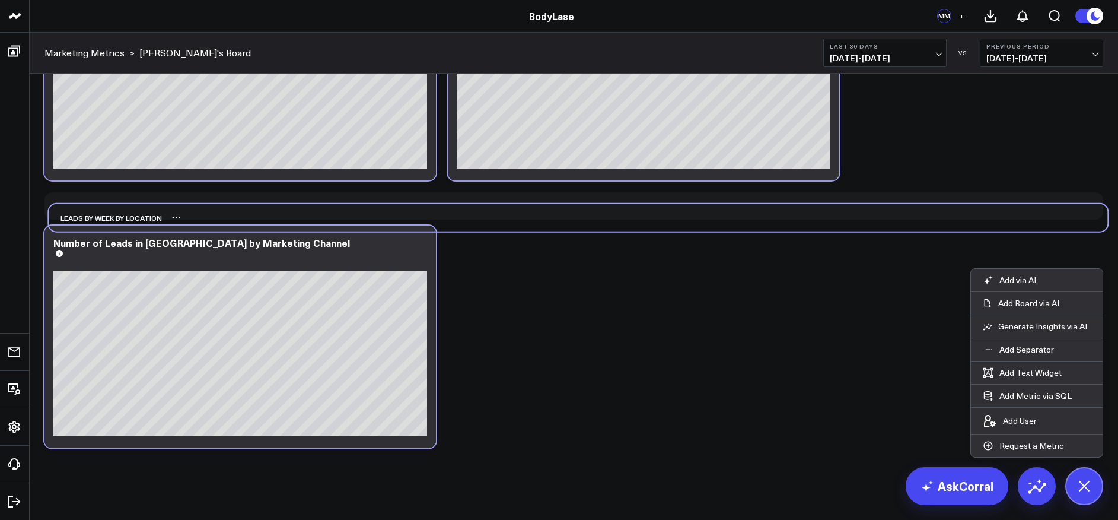
drag, startPoint x: 128, startPoint y: 438, endPoint x: 135, endPoint y: 202, distance: 236.2
click at [135, 204] on div "Leads by week by location" at bounding box center [105, 217] width 113 height 27
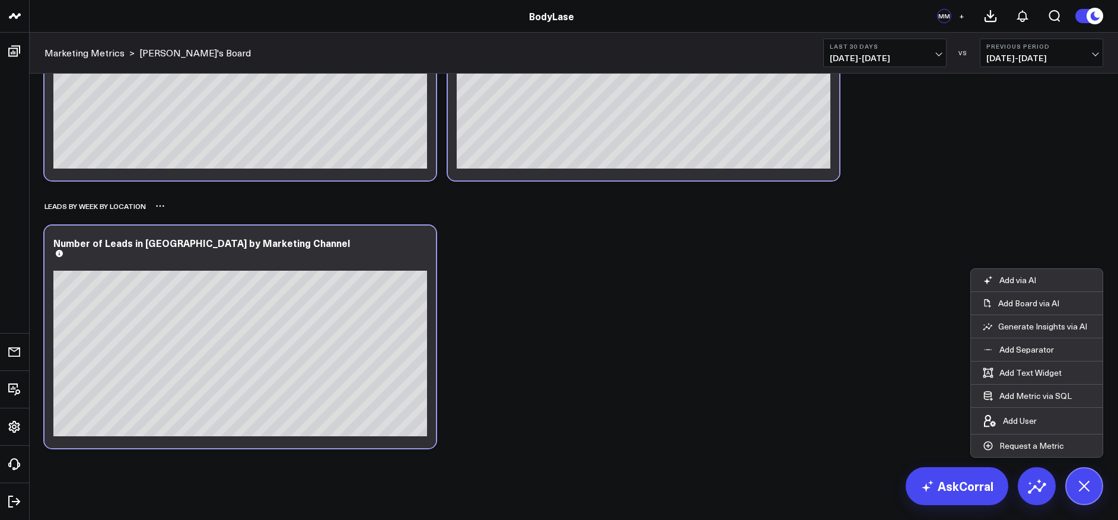
scroll to position [382, 0]
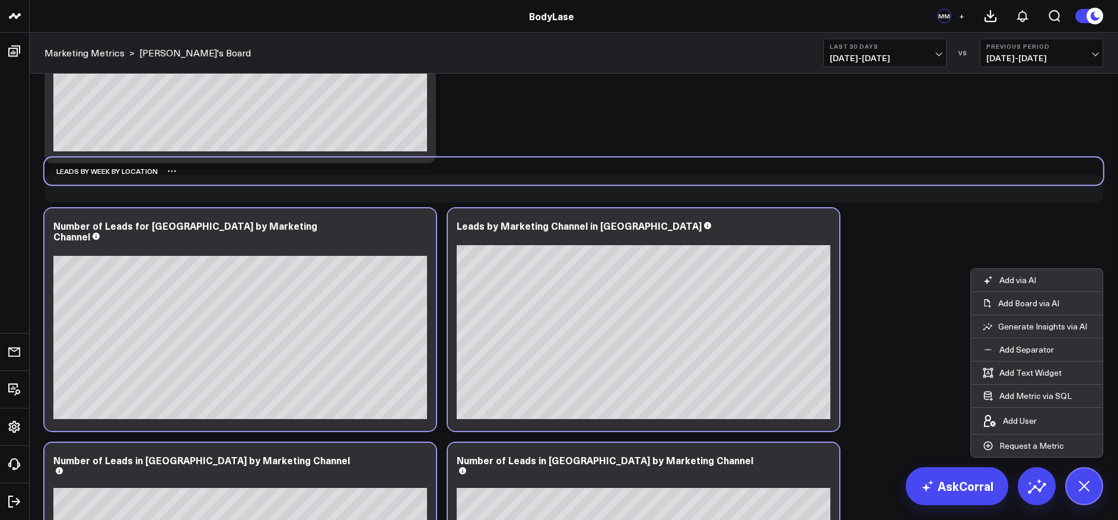
drag, startPoint x: 105, startPoint y: 414, endPoint x: 103, endPoint y: 173, distance: 241.4
click at [103, 173] on div "Leads by week by location" at bounding box center [100, 170] width 113 height 27
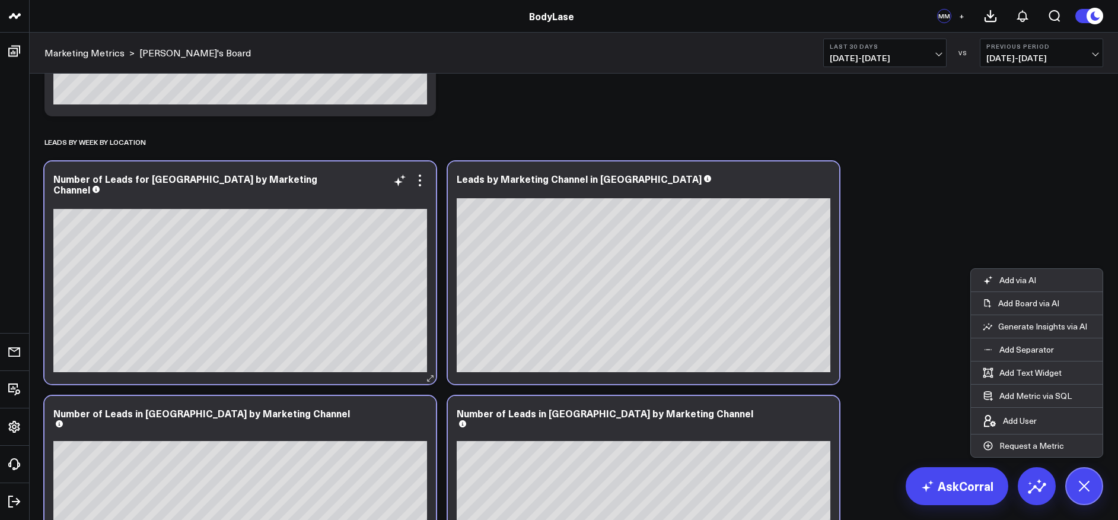
scroll to position [511, 0]
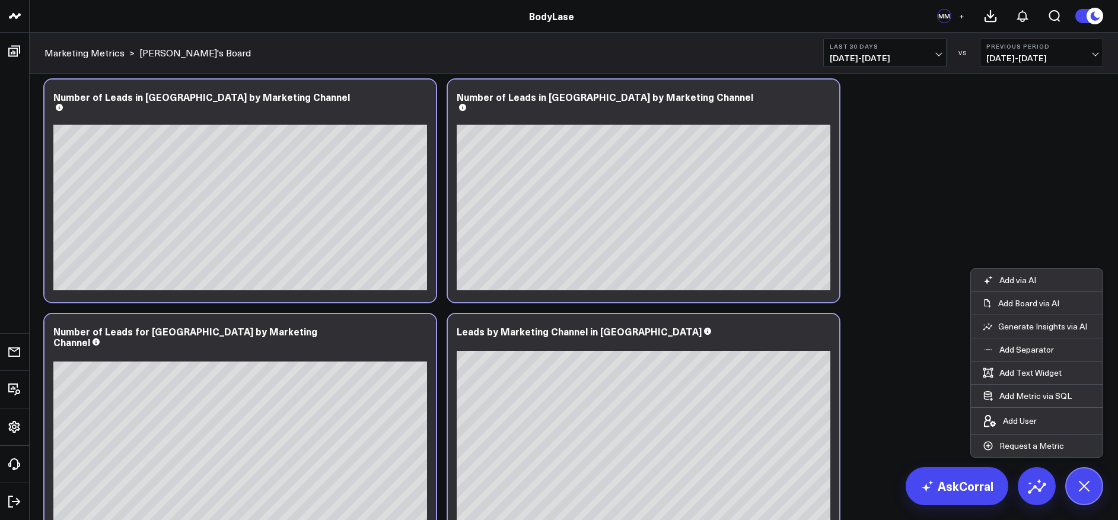
click at [938, 53] on span "[DATE] - [DATE]" at bounding box center [885, 57] width 110 height 9
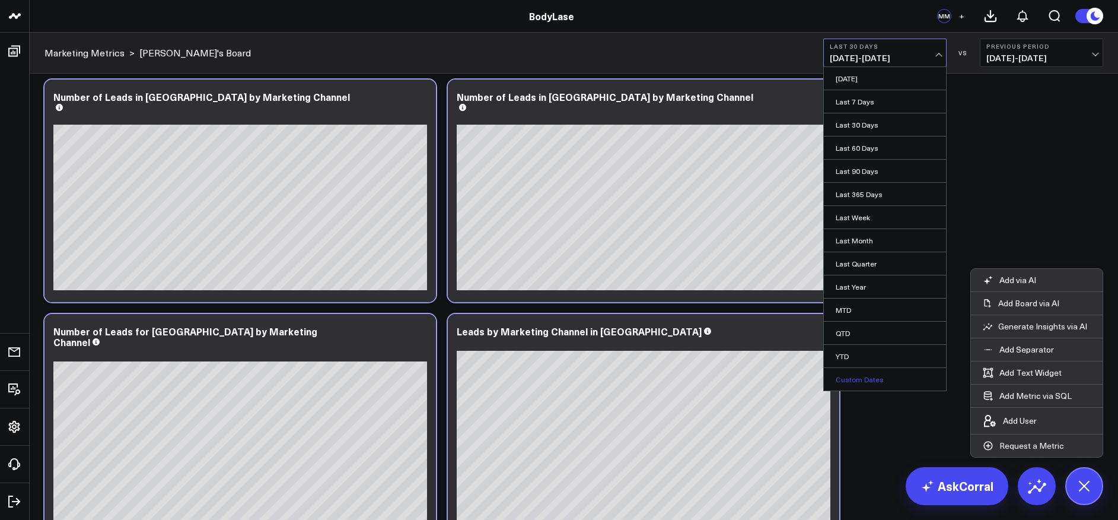
click at [854, 378] on link "Custom Dates" at bounding box center [885, 379] width 122 height 23
select select "8"
select select "2025"
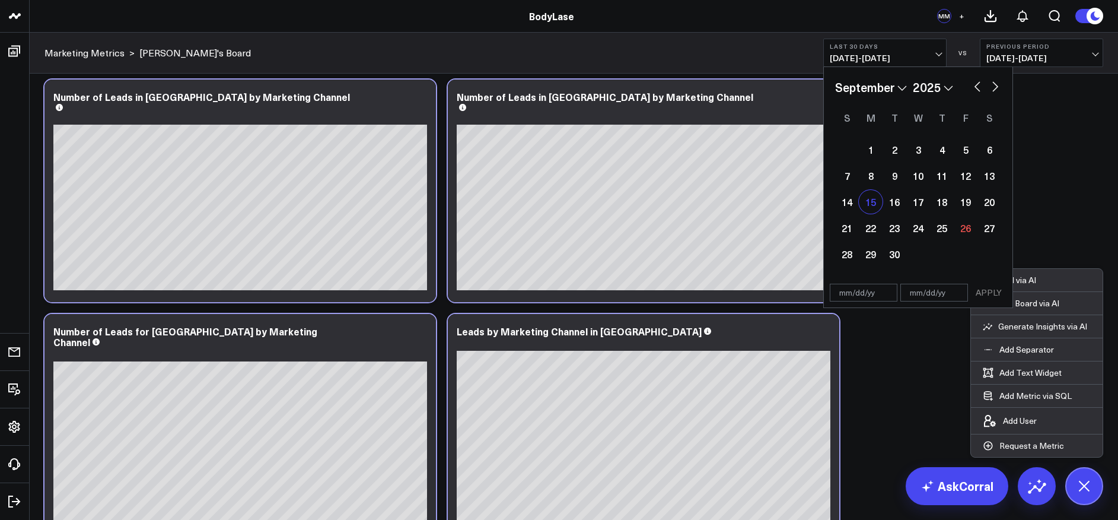
click at [870, 208] on div "15" at bounding box center [871, 202] width 24 height 24
type input "[DATE]"
select select "8"
select select "2025"
click at [850, 231] on div "21" at bounding box center [847, 228] width 24 height 24
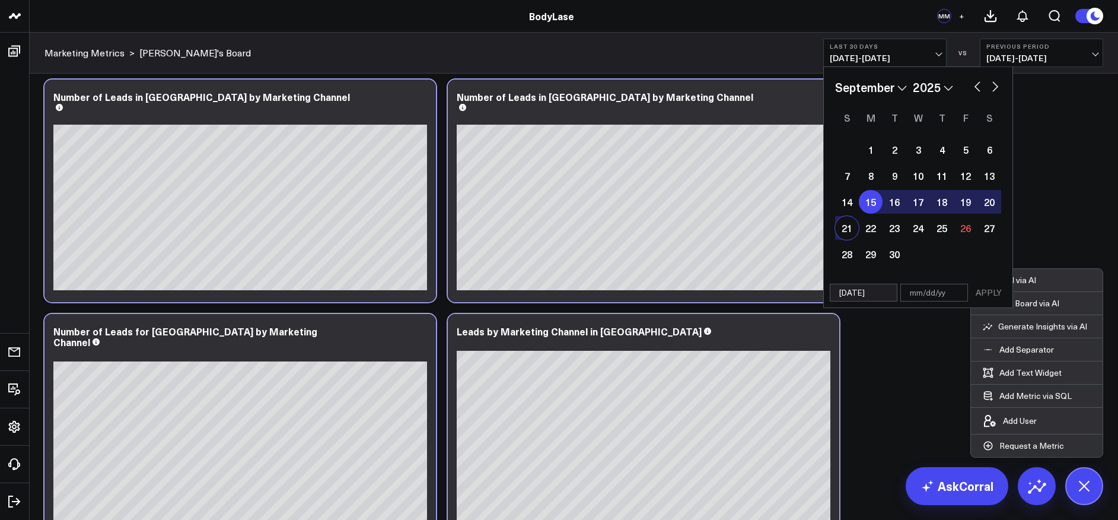
type input "[DATE]"
select select "8"
select select "2025"
click at [977, 296] on button "APPLY" at bounding box center [989, 292] width 36 height 18
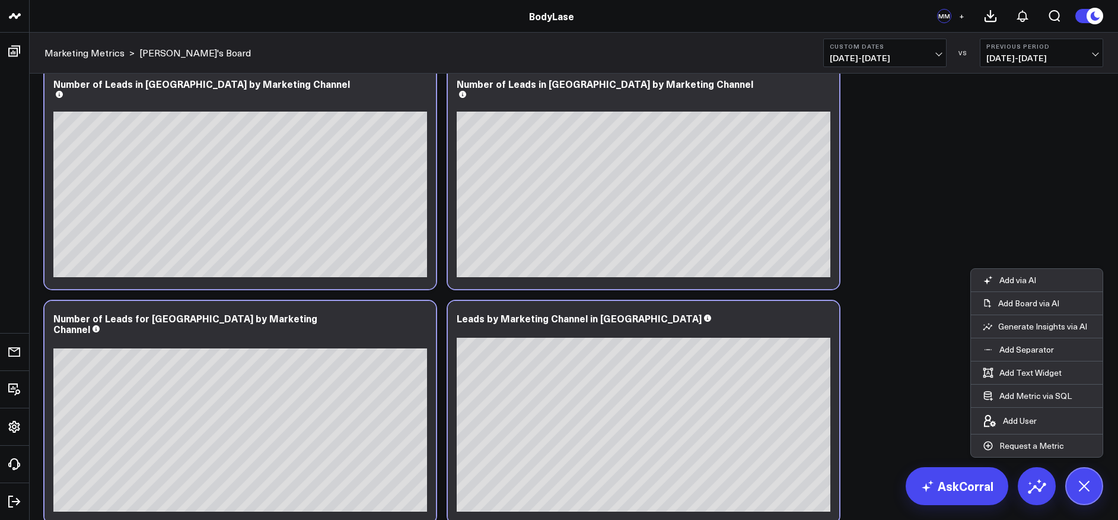
scroll to position [525, 0]
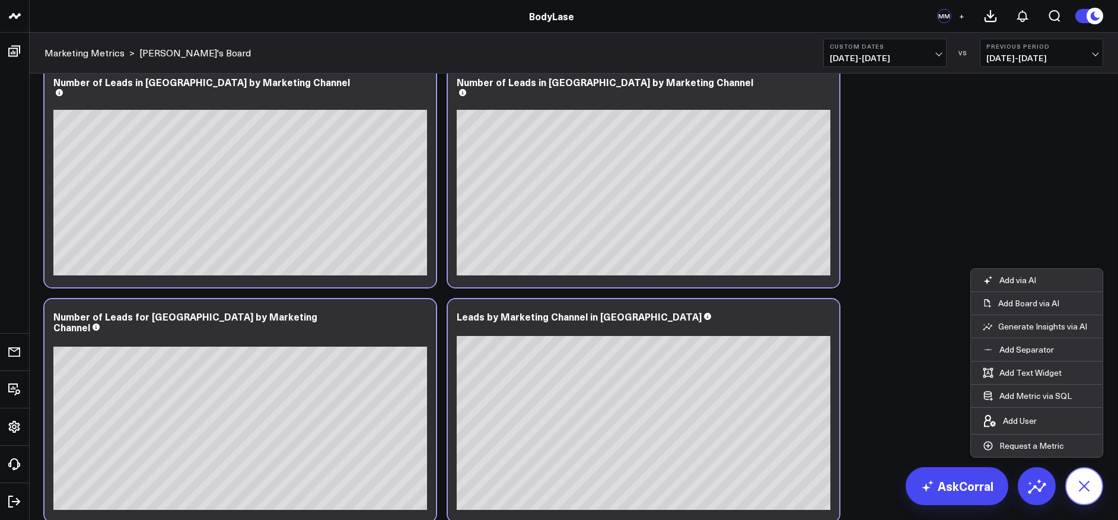
click at [1088, 486] on icon at bounding box center [1084, 485] width 27 height 27
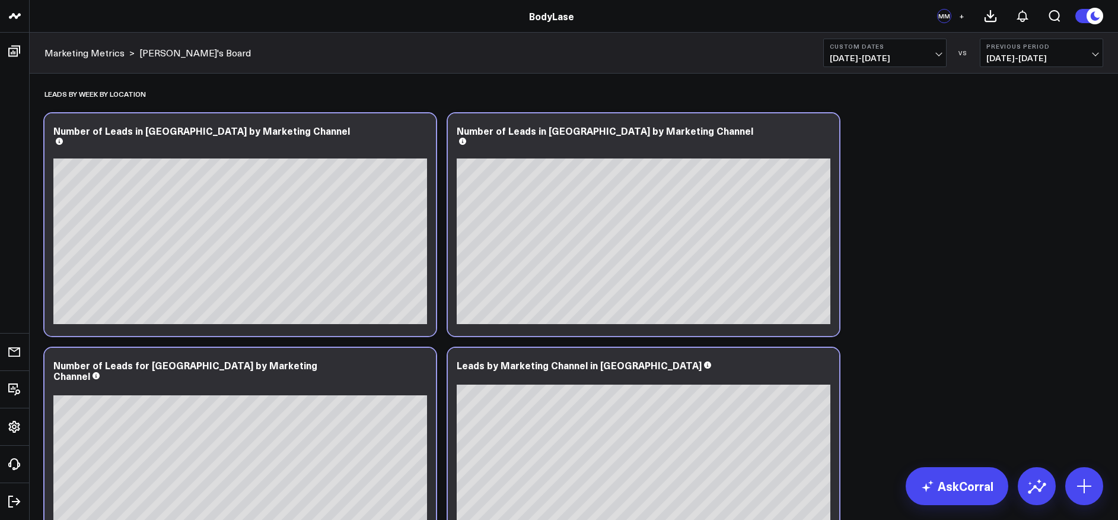
scroll to position [476, 0]
click at [938, 54] on span "[DATE] - [DATE]" at bounding box center [885, 57] width 110 height 9
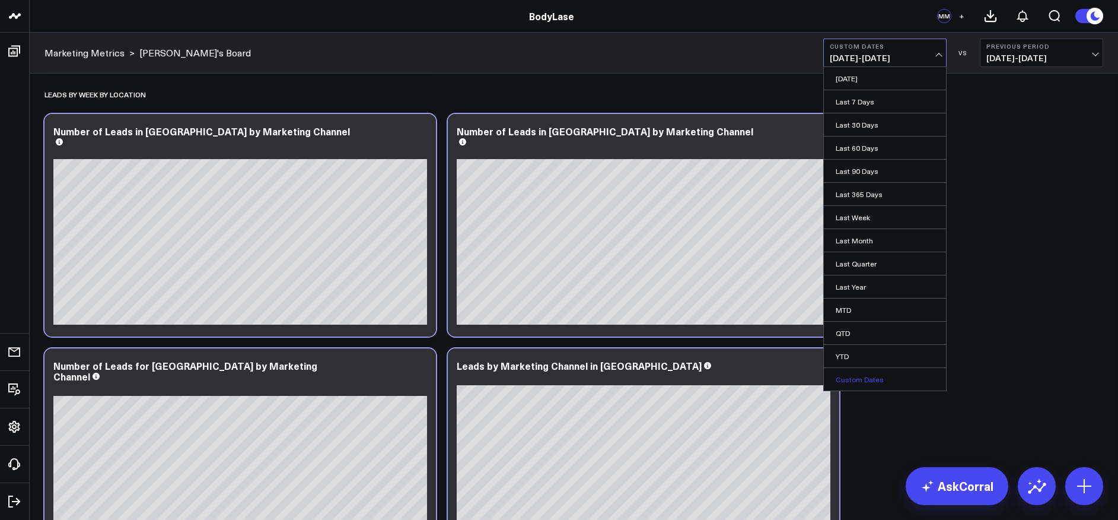
click at [867, 380] on link "Custom Dates" at bounding box center [885, 379] width 122 height 23
select select "8"
select select "2025"
